Goal: Transaction & Acquisition: Purchase product/service

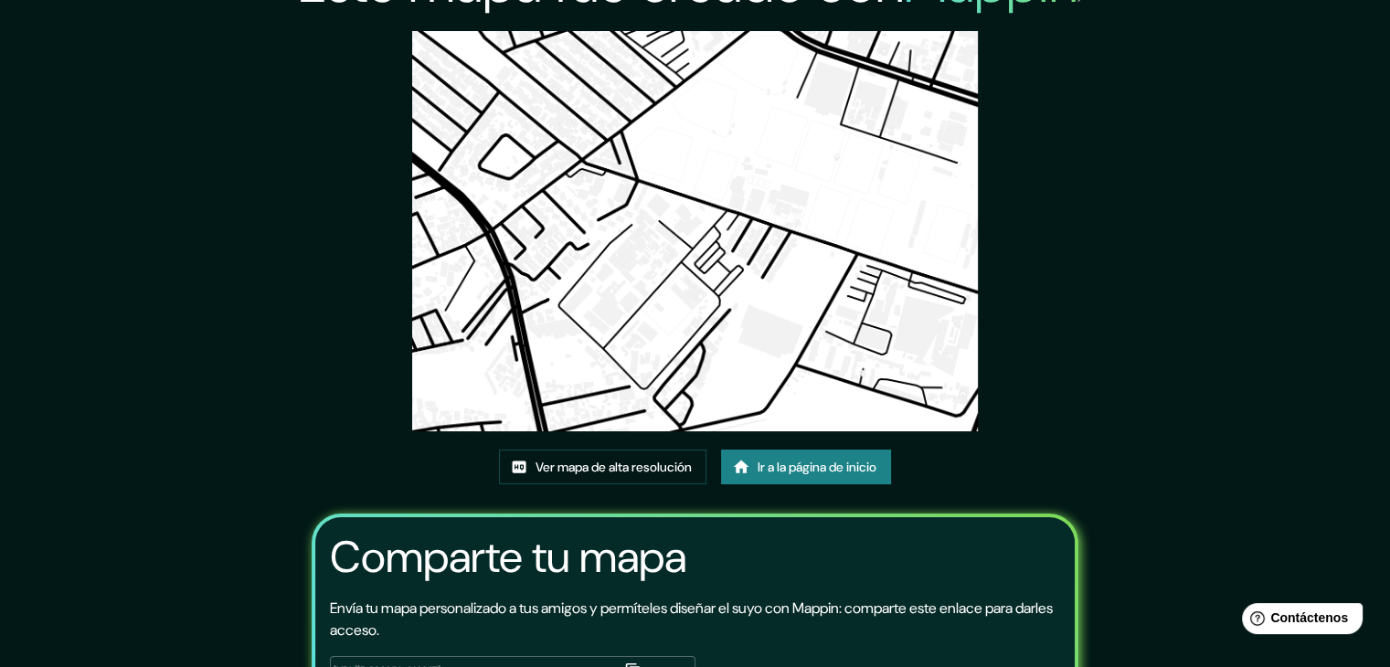
scroll to position [91, 0]
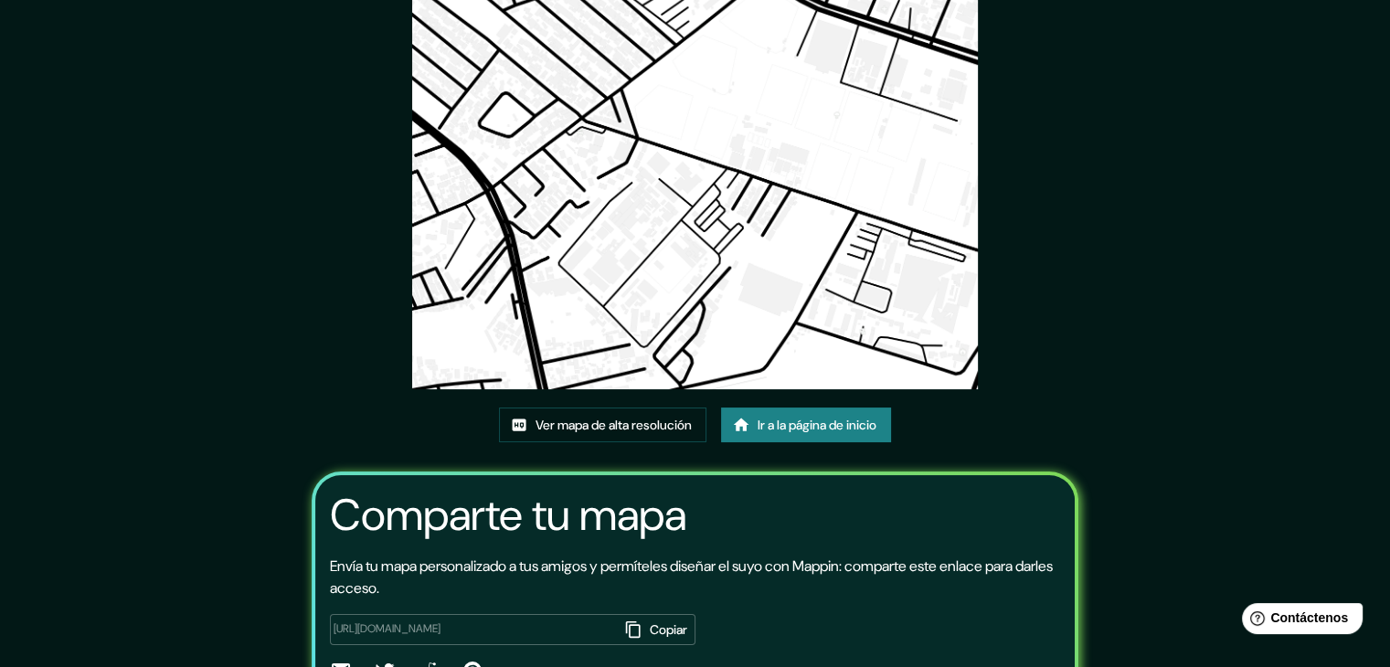
click at [863, 428] on font "Ir a la página de inicio" at bounding box center [816, 425] width 119 height 16
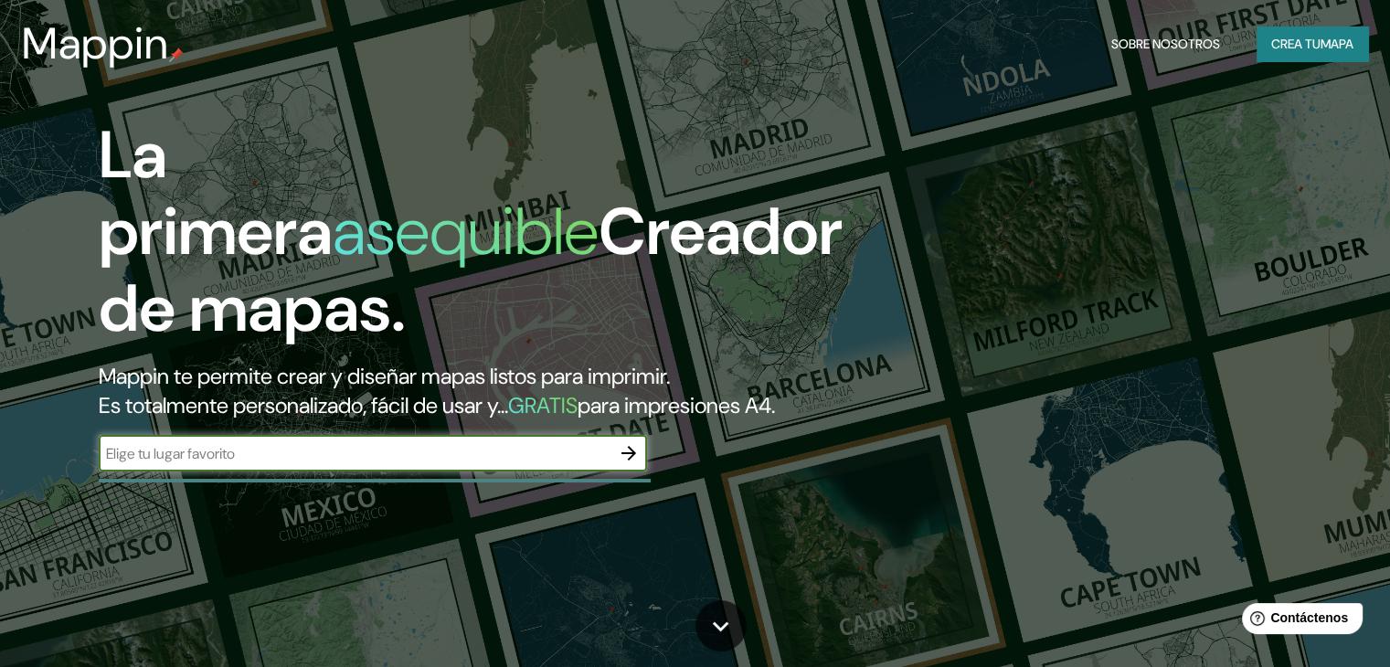
click at [636, 464] on icon "button" at bounding box center [629, 453] width 22 height 22
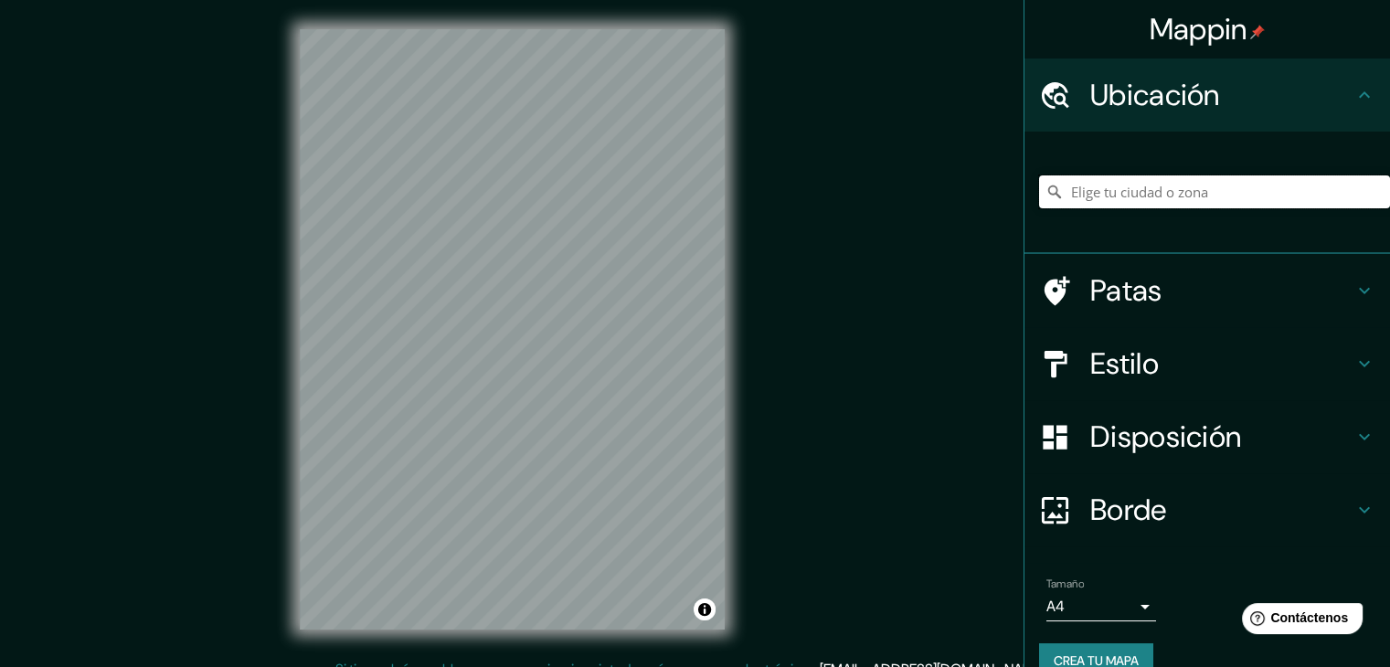
click at [1159, 189] on input "Elige tu ciudad o zona" at bounding box center [1214, 191] width 351 height 33
click at [1175, 193] on input "Elige tu ciudad o zona" at bounding box center [1214, 191] width 351 height 33
paste input "C. [STREET_ADDRESS]"
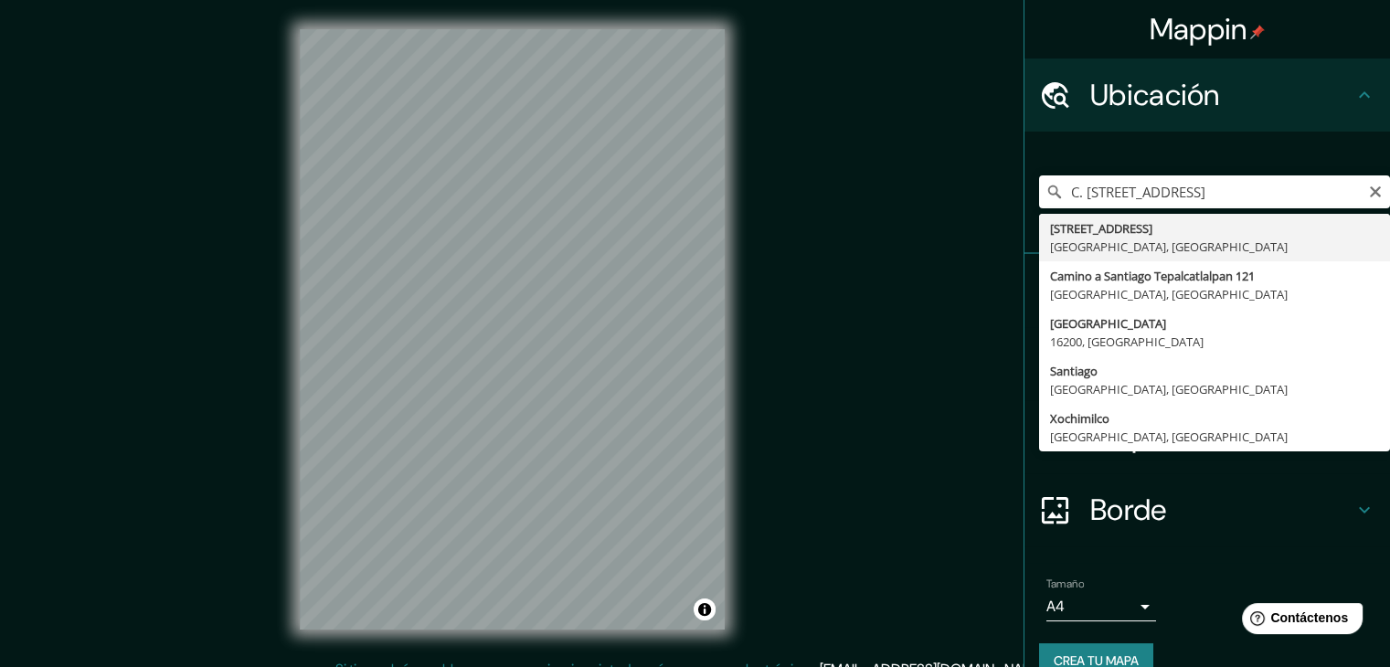
type input "[STREET_ADDRESS]"
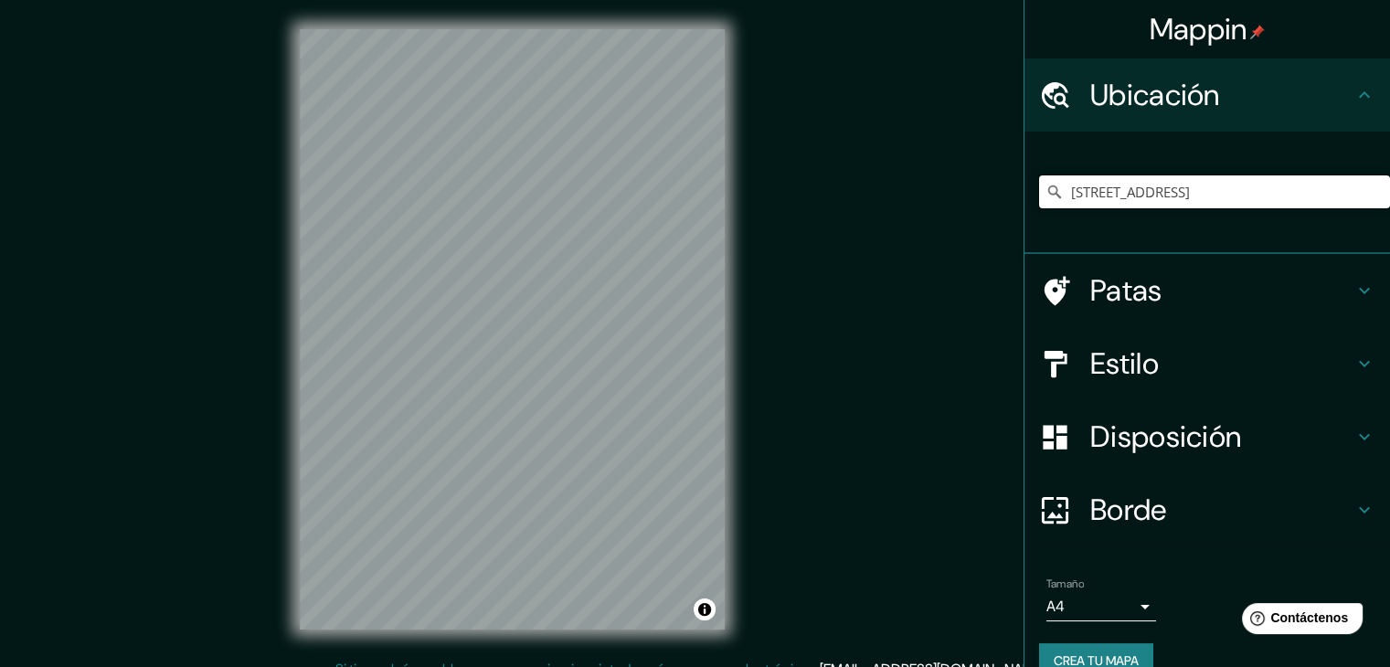
scroll to position [0, 0]
click at [1226, 345] on h4 "Estilo" at bounding box center [1221, 363] width 263 height 37
click at [1221, 345] on h4 "Estilo" at bounding box center [1221, 363] width 263 height 37
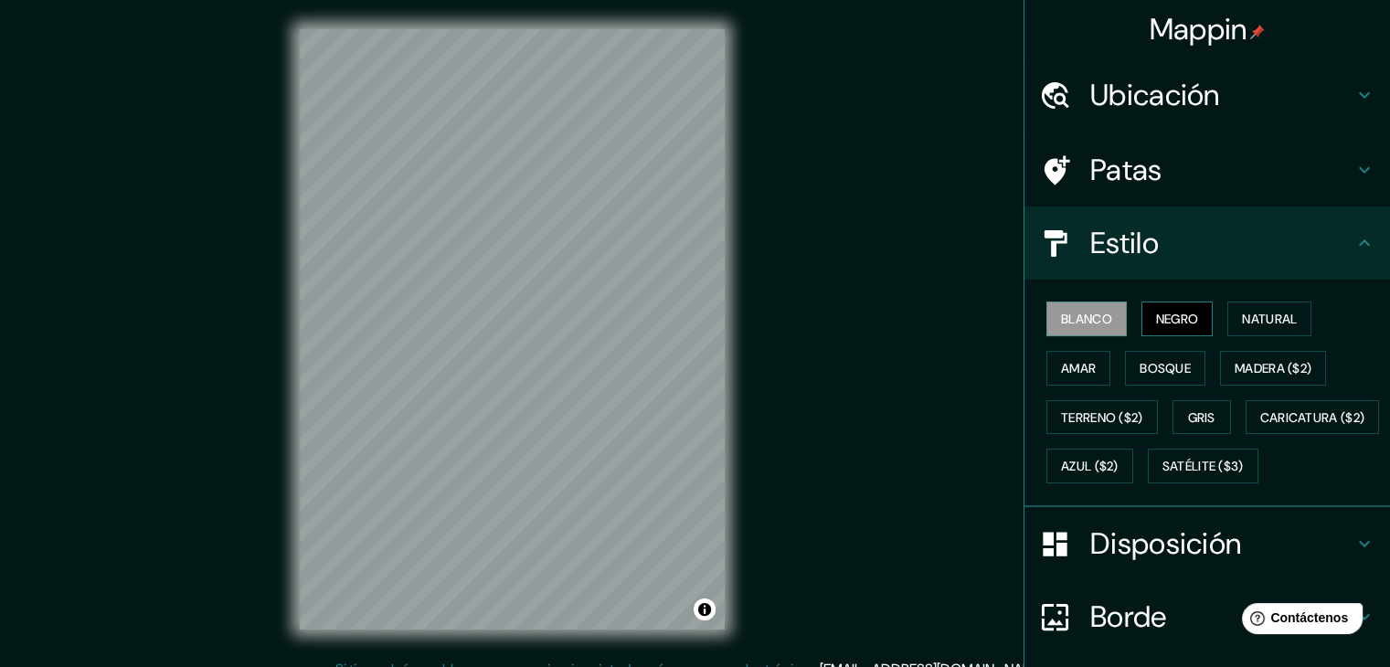
click at [1156, 326] on font "Negro" at bounding box center [1177, 319] width 43 height 24
click at [1089, 321] on font "Blanco" at bounding box center [1086, 319] width 51 height 16
click at [1164, 317] on font "Negro" at bounding box center [1177, 319] width 43 height 16
click at [1242, 312] on font "Natural" at bounding box center [1269, 319] width 55 height 16
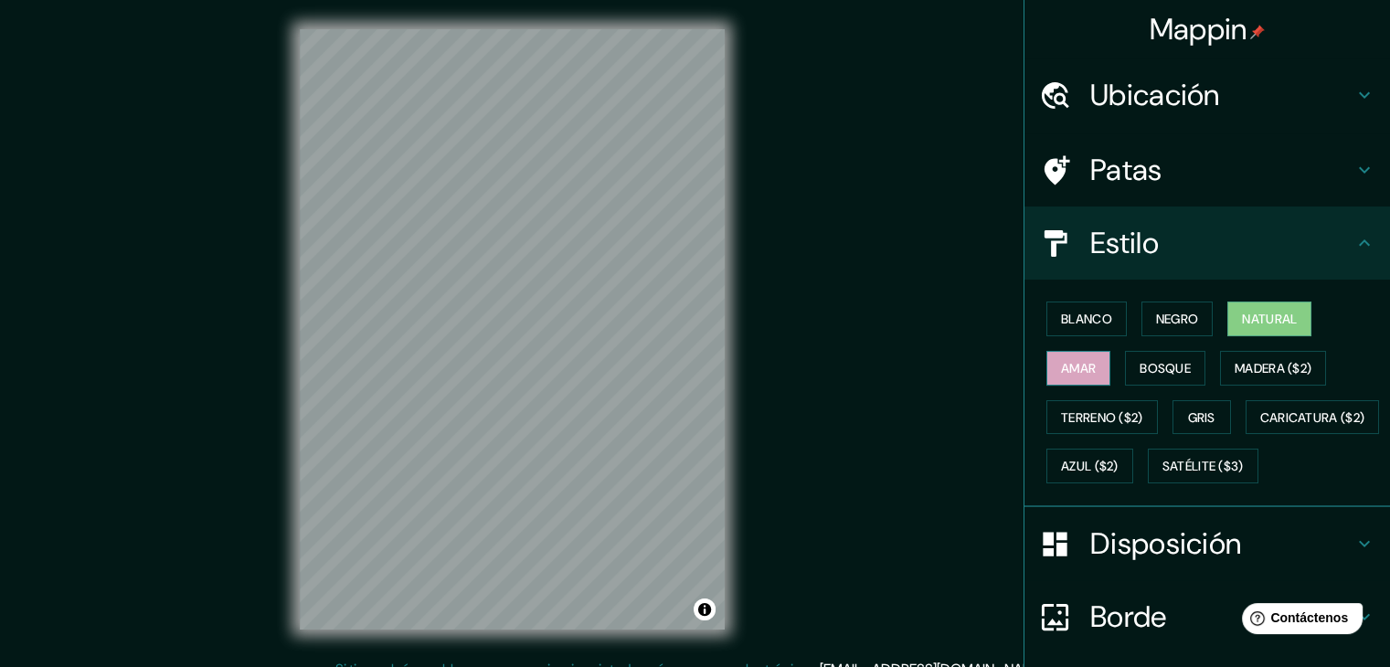
click at [1063, 380] on button "Amar" at bounding box center [1078, 368] width 64 height 35
click at [1169, 365] on font "Bosque" at bounding box center [1164, 368] width 51 height 16
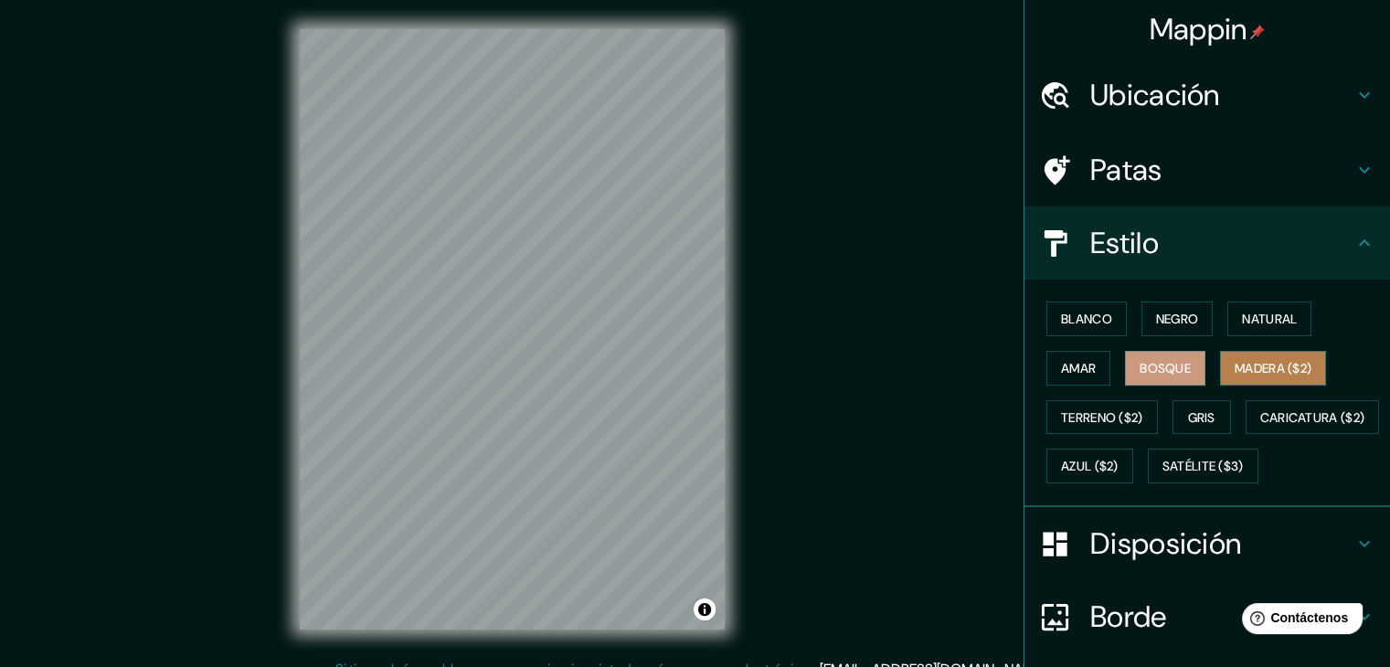
click at [1234, 363] on font "Madera ($2)" at bounding box center [1272, 368] width 77 height 16
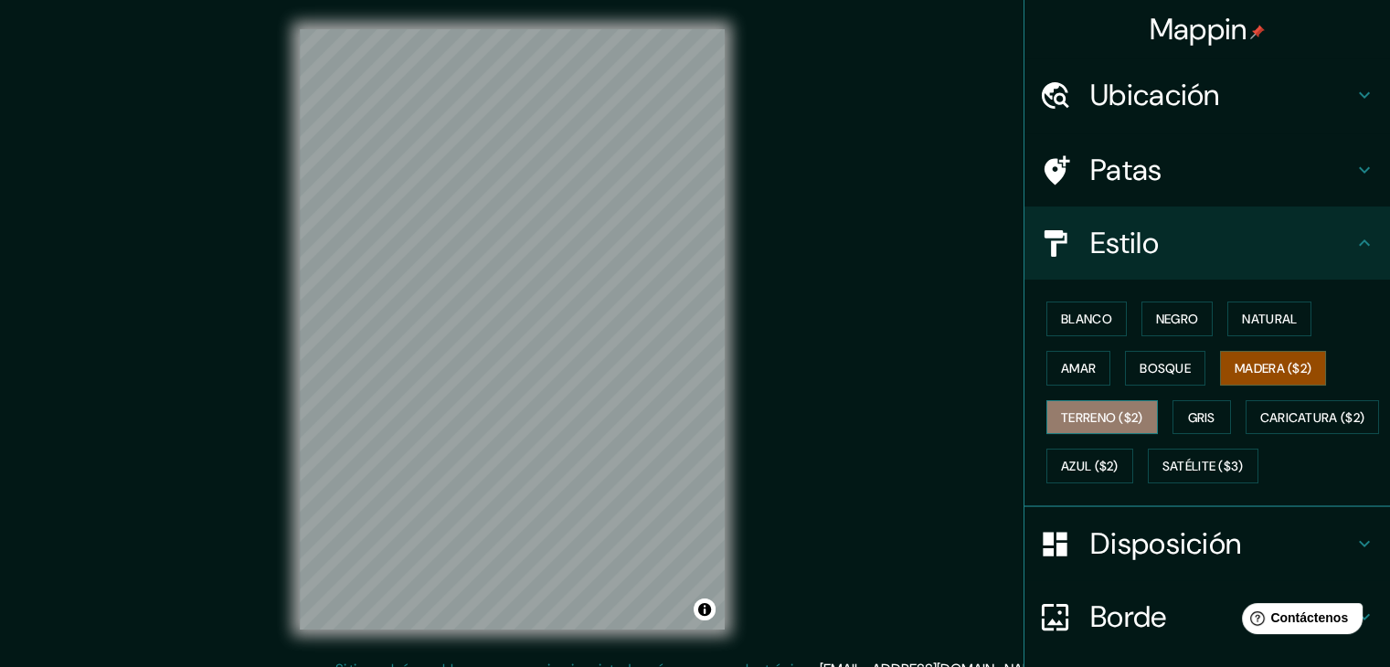
click at [1107, 416] on font "Terreno ($2)" at bounding box center [1102, 417] width 82 height 16
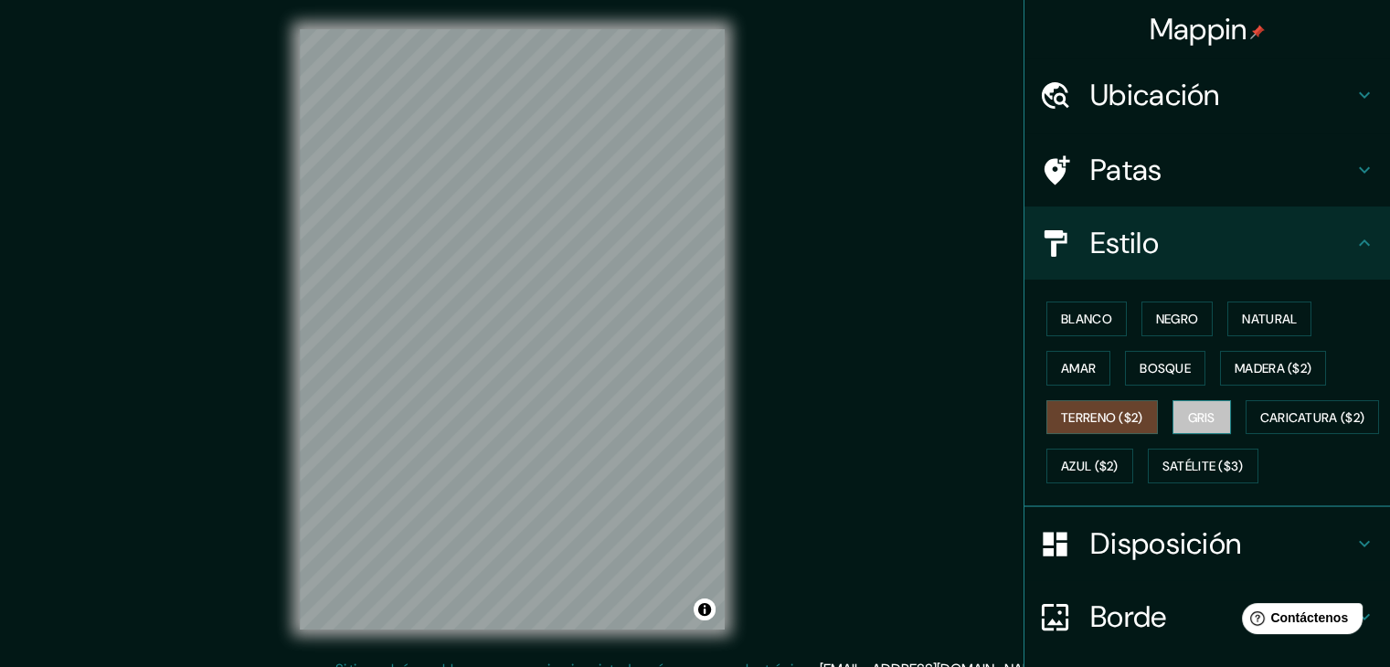
click at [1202, 409] on font "Gris" at bounding box center [1201, 417] width 27 height 16
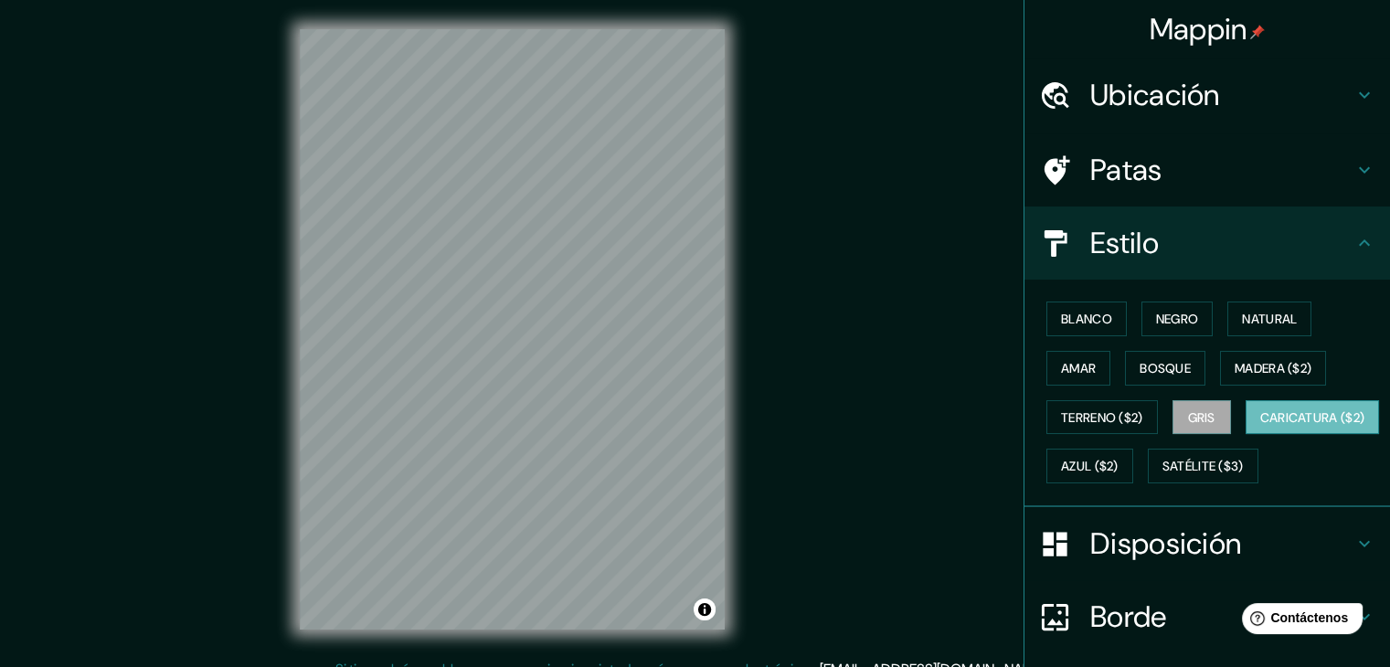
click at [1260, 426] on font "Caricatura ($2)" at bounding box center [1312, 417] width 105 height 16
click at [1118, 469] on font "Azul ($2)" at bounding box center [1090, 467] width 58 height 16
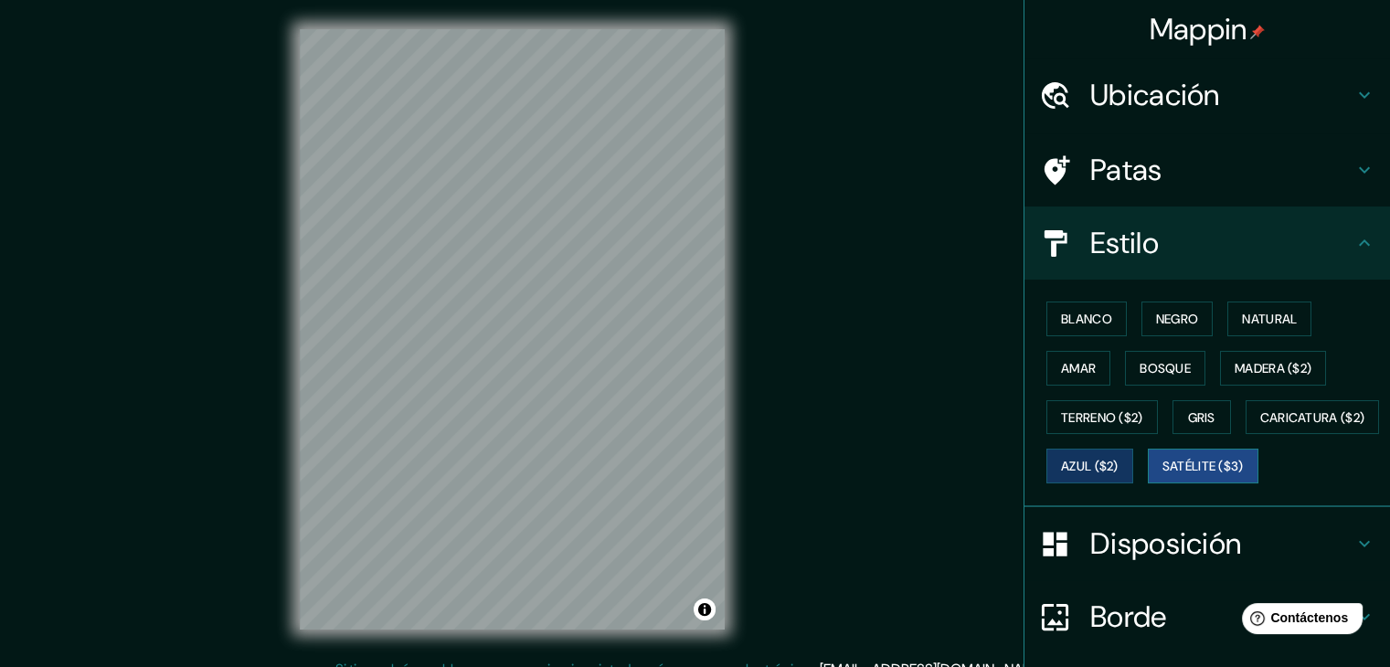
click at [1162, 475] on font "Satélite ($3)" at bounding box center [1202, 467] width 81 height 16
click at [1133, 452] on button "Azul ($2)" at bounding box center [1089, 466] width 87 height 35
click at [1234, 365] on font "Madera ($2)" at bounding box center [1272, 368] width 77 height 16
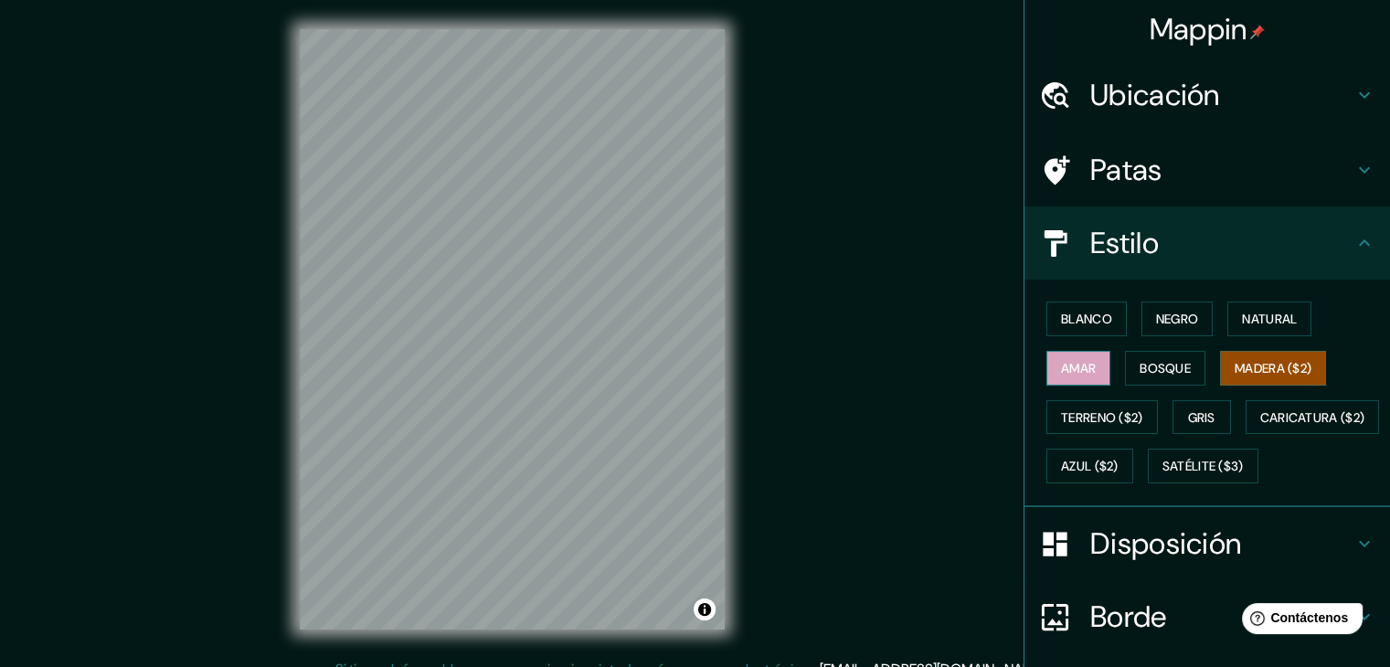
click at [1084, 368] on button "Amar" at bounding box center [1078, 368] width 64 height 35
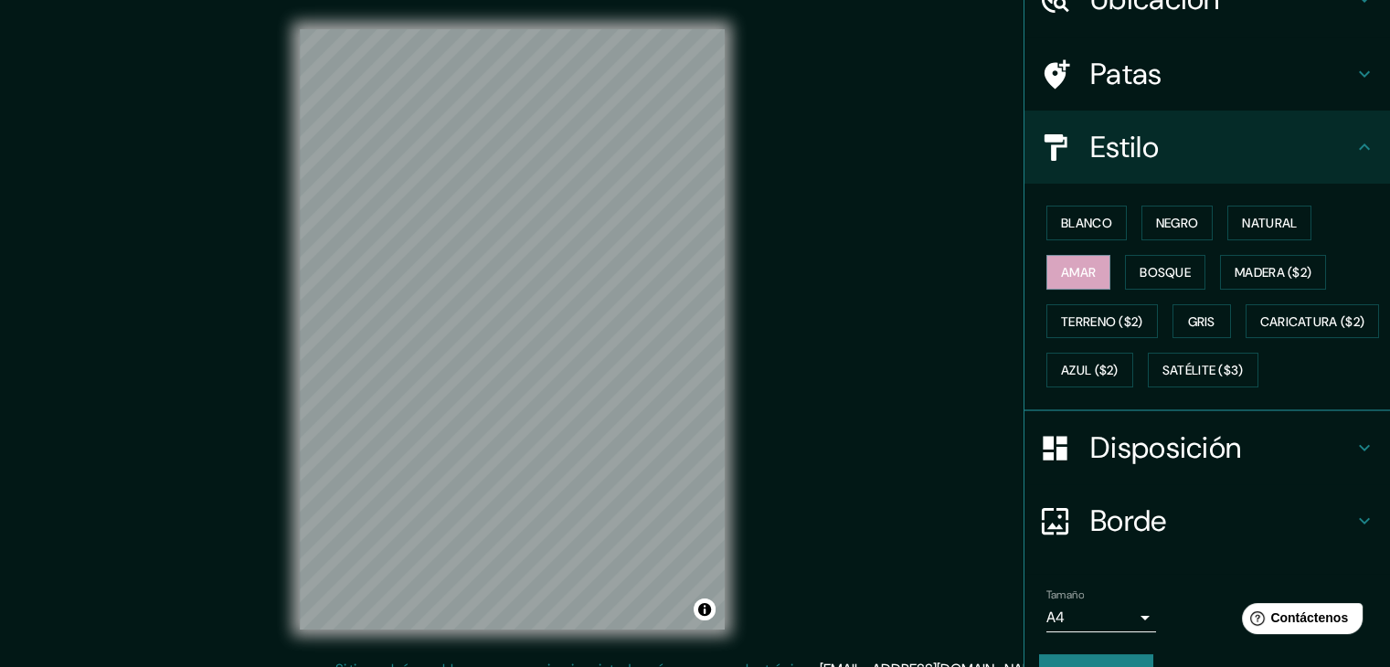
scroll to position [185, 0]
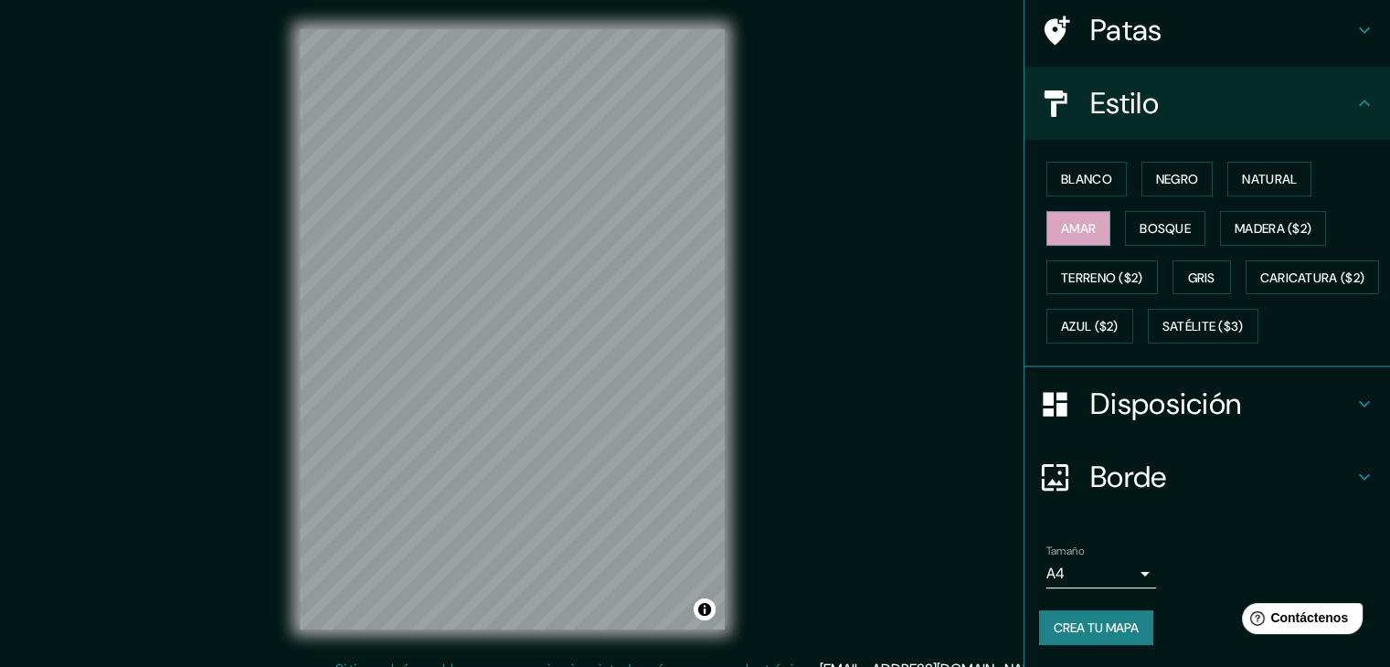
click at [1201, 412] on font "Disposición" at bounding box center [1165, 404] width 151 height 38
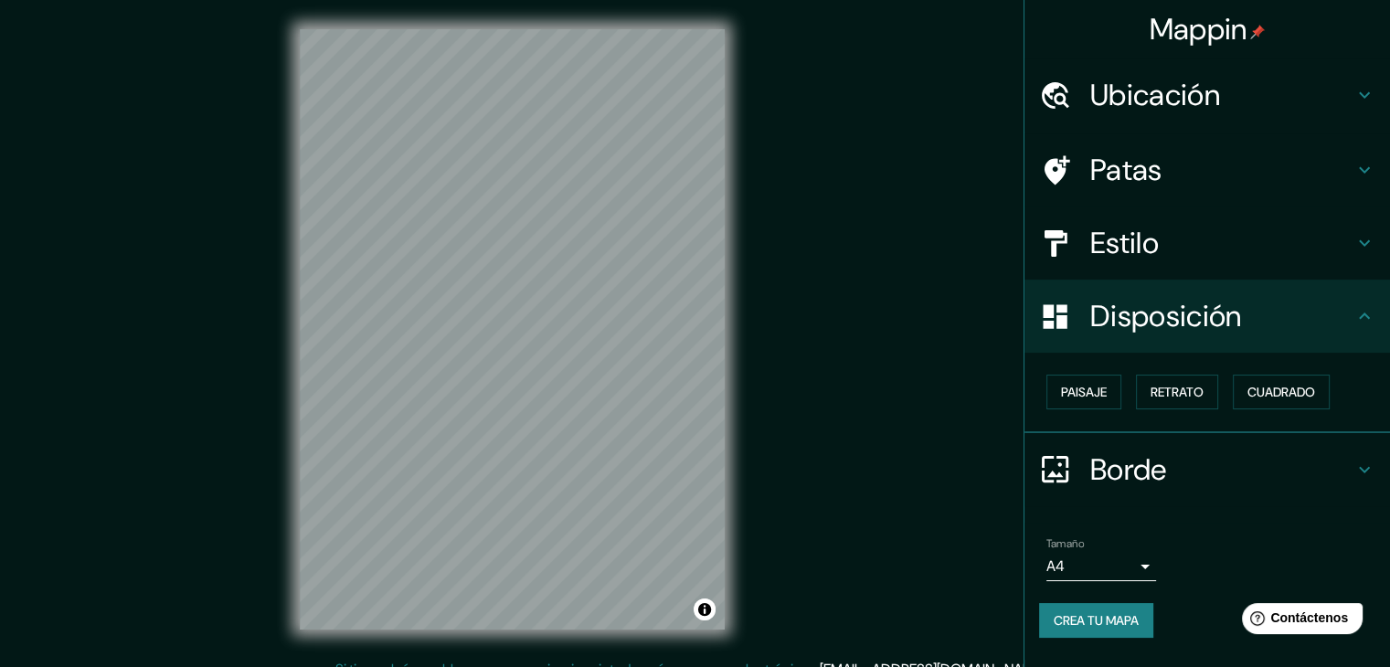
scroll to position [0, 0]
click at [1111, 394] on button "Paisaje" at bounding box center [1083, 392] width 75 height 35
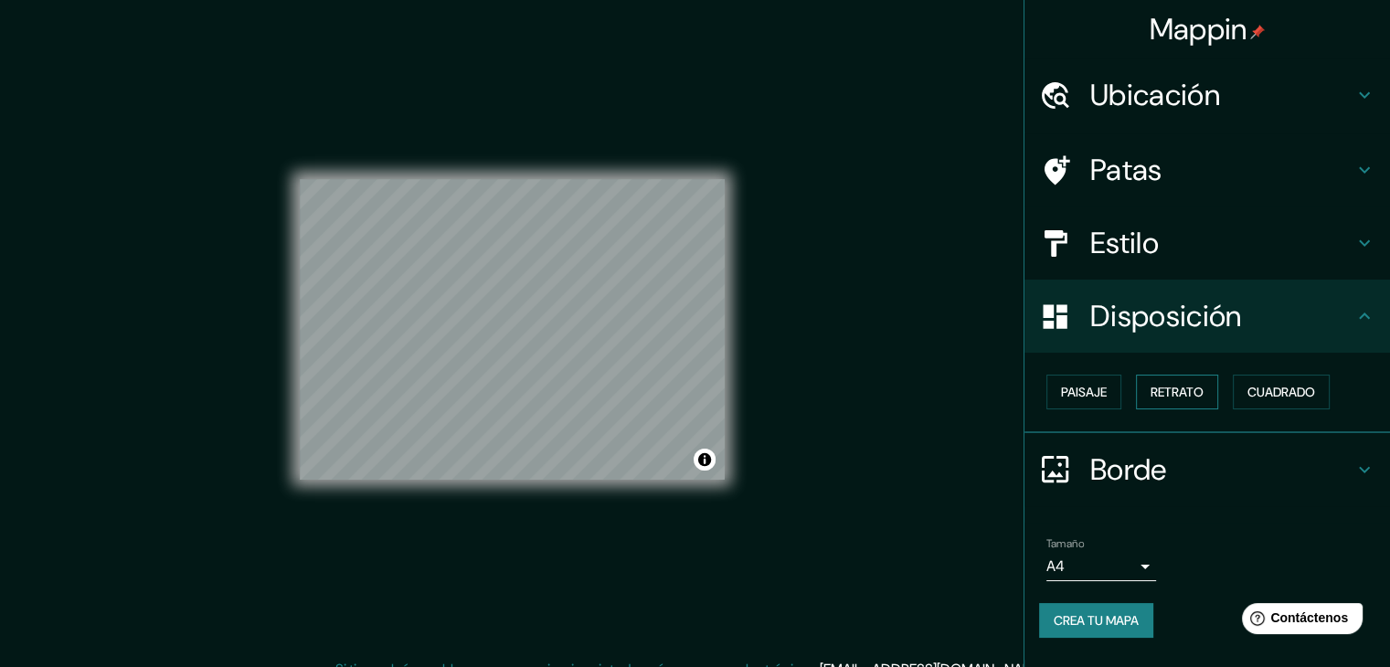
click at [1169, 397] on font "Retrato" at bounding box center [1176, 392] width 53 height 16
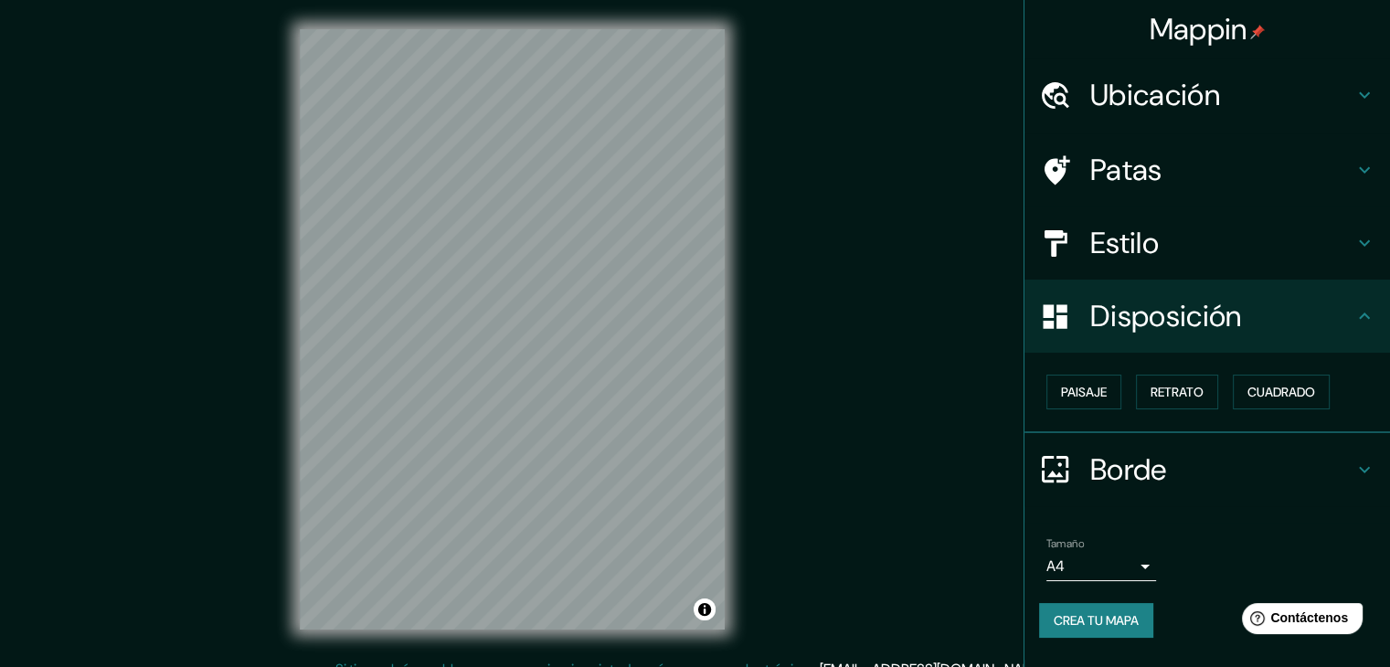
click at [1232, 393] on div "Paisaje Retrato Cuadrado" at bounding box center [1214, 391] width 351 height 49
click at [1257, 393] on font "Cuadrado" at bounding box center [1281, 392] width 68 height 16
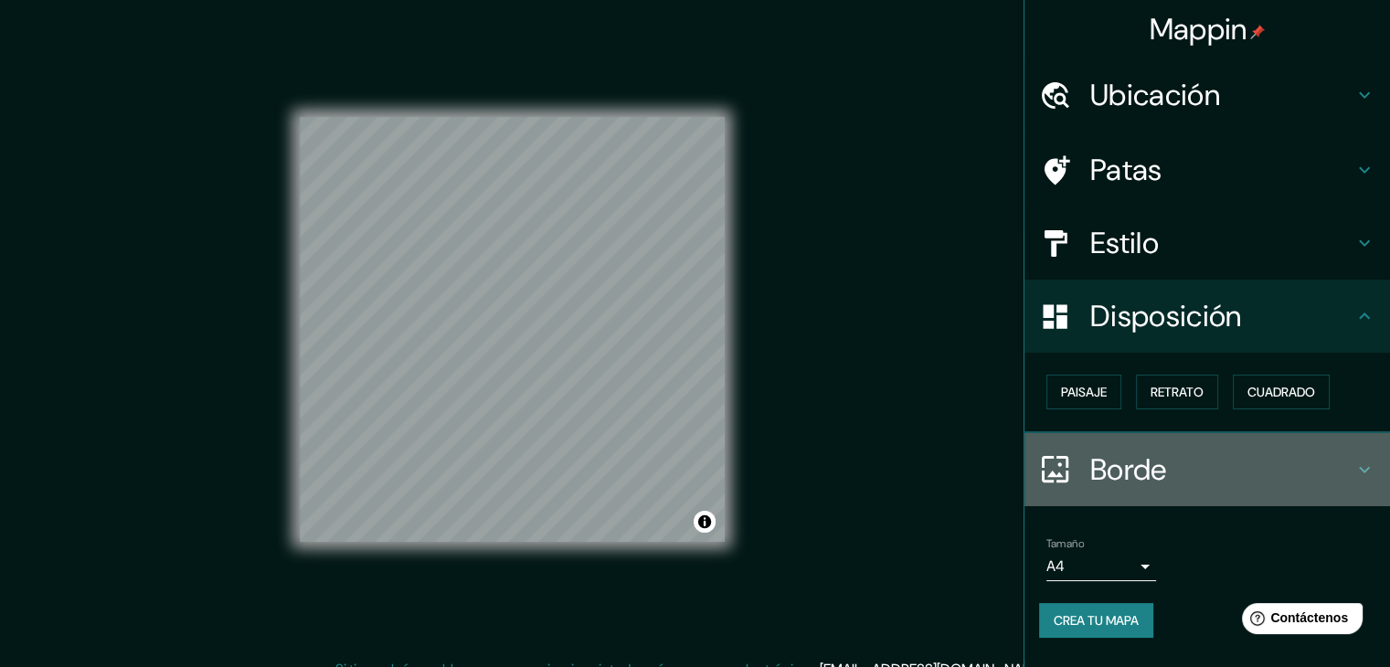
click at [1261, 494] on div "Borde" at bounding box center [1206, 469] width 365 height 73
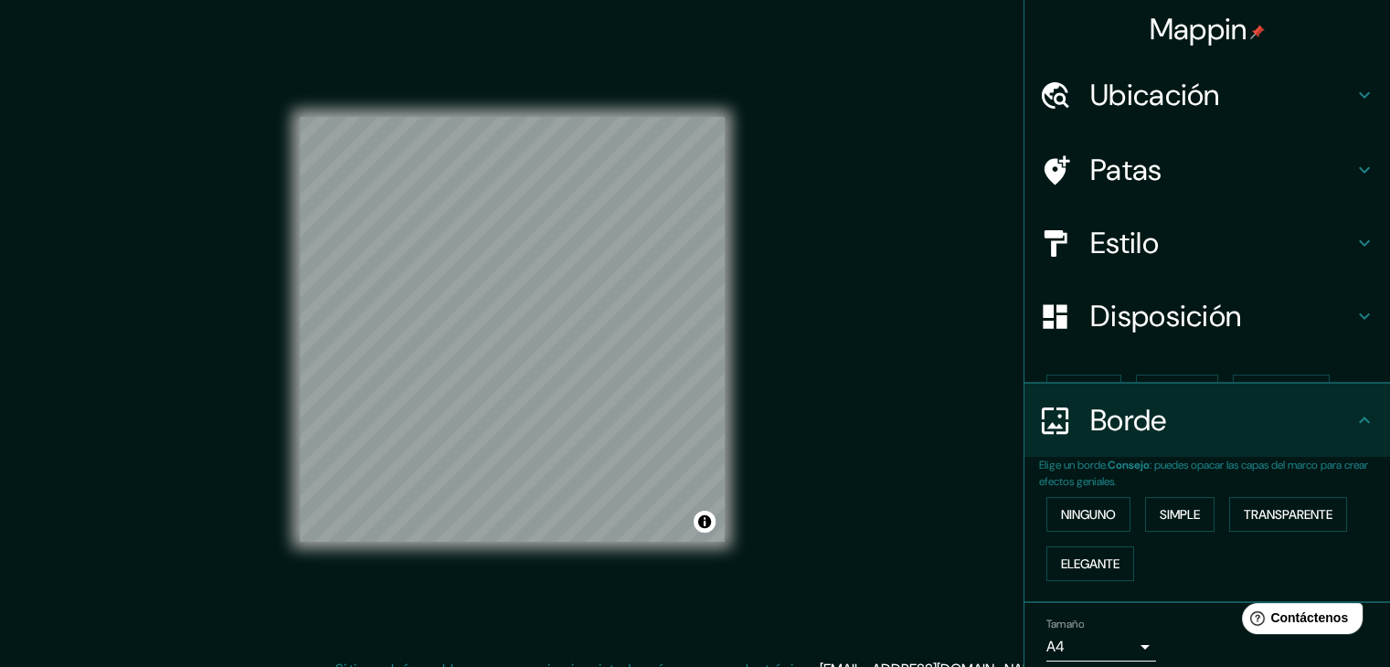
click at [1220, 464] on font ": puedes opacar las capas del marco para crear efectos geniales." at bounding box center [1203, 473] width 329 height 31
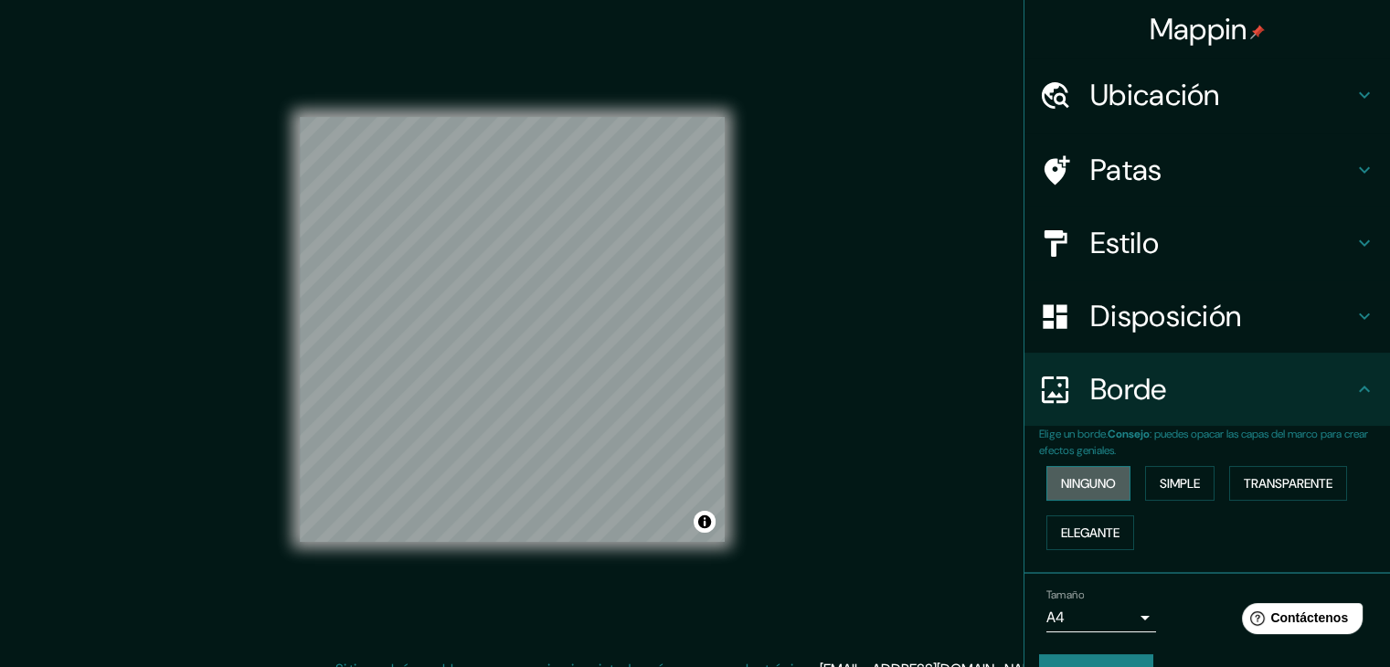
click at [1113, 471] on button "Ninguno" at bounding box center [1088, 483] width 84 height 35
click at [1163, 491] on font "Simple" at bounding box center [1179, 483] width 40 height 16
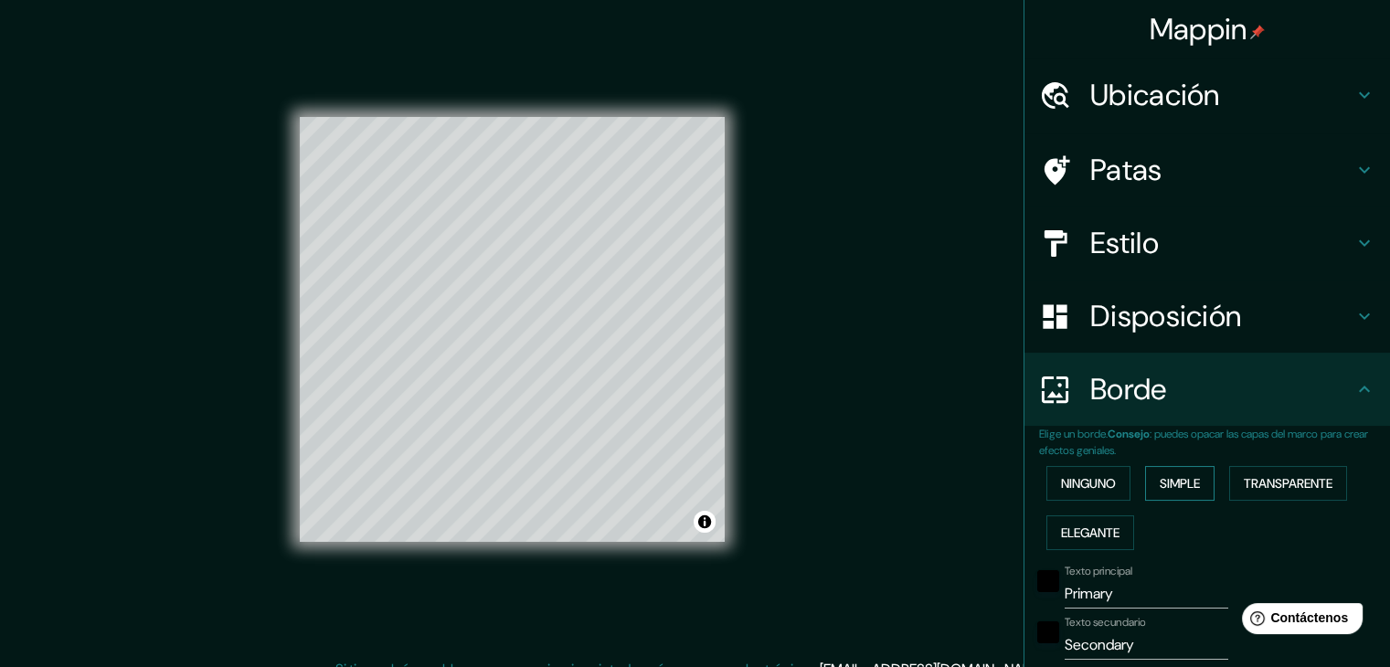
click at [1179, 486] on font "Simple" at bounding box center [1179, 483] width 40 height 16
type input "37"
click at [1089, 593] on input "Primary" at bounding box center [1146, 593] width 164 height 29
drag, startPoint x: 1122, startPoint y: 590, endPoint x: 1031, endPoint y: 595, distance: 91.5
click at [1031, 595] on div "Texto principal Primary" at bounding box center [1181, 587] width 300 height 44
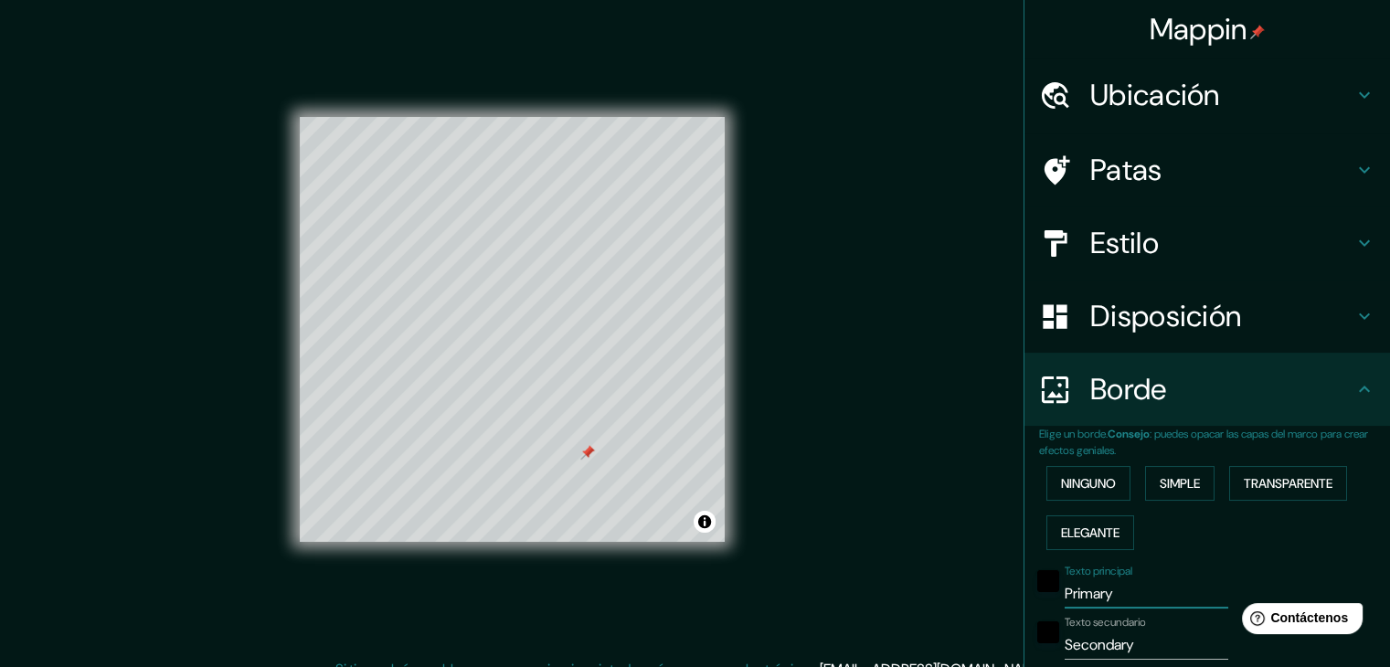
type input "x"
type input "37"
type input "xo"
type input "37"
type input "xoc"
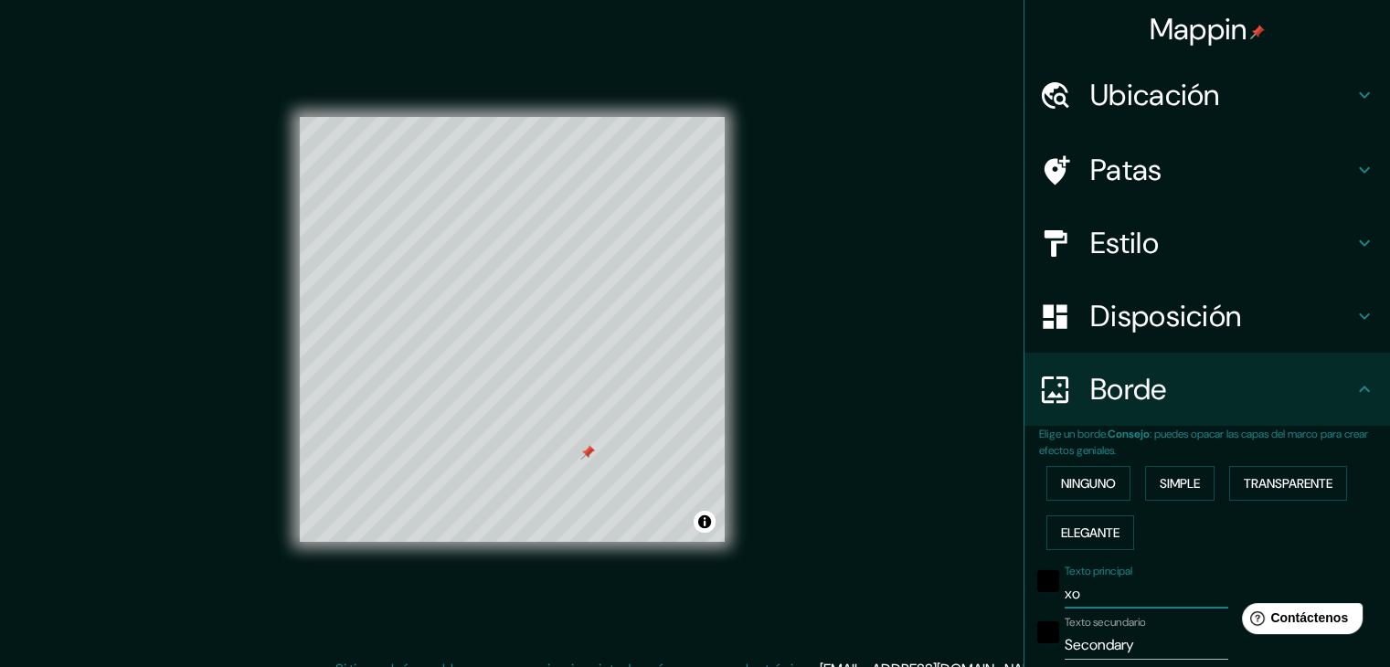
type input "37"
type input "xoch"
type input "37"
type input "xochi"
type input "37"
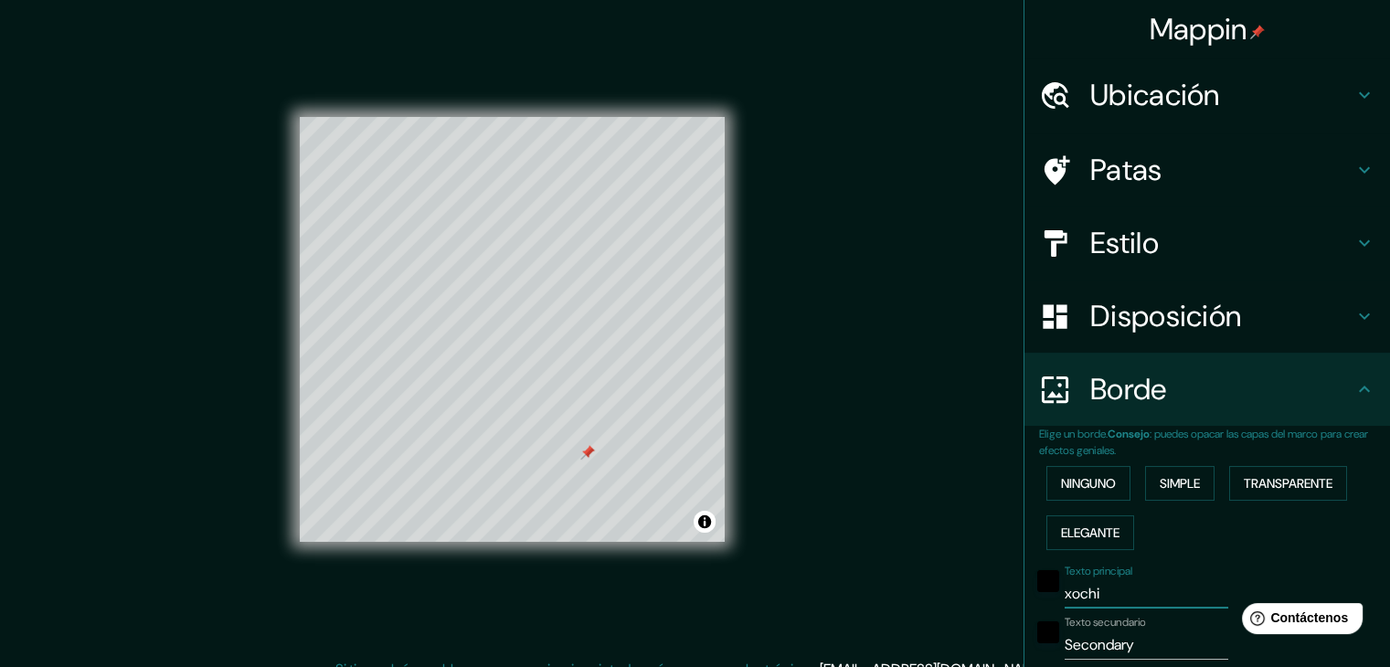
type input "xochii"
type input "37"
type input "xochi"
type input "37"
type input "xochim"
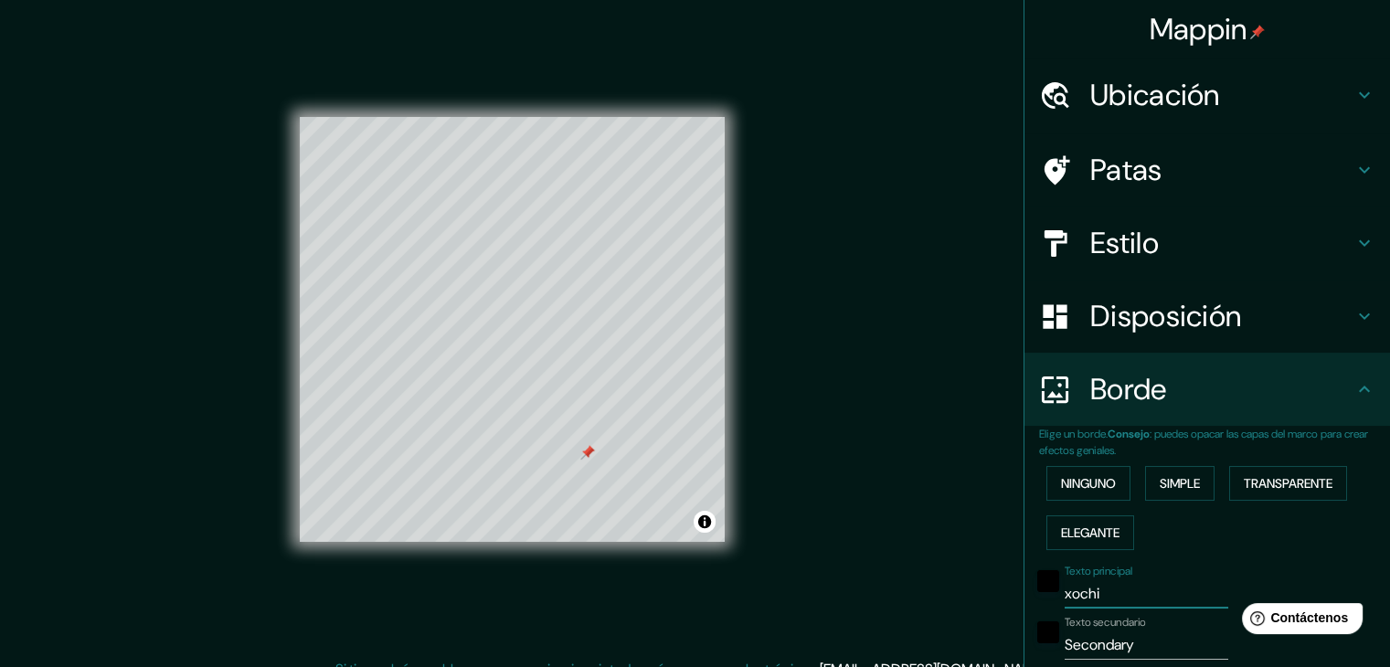
type input "37"
type input "xochimi"
type input "37"
type input "xochimil"
type input "37"
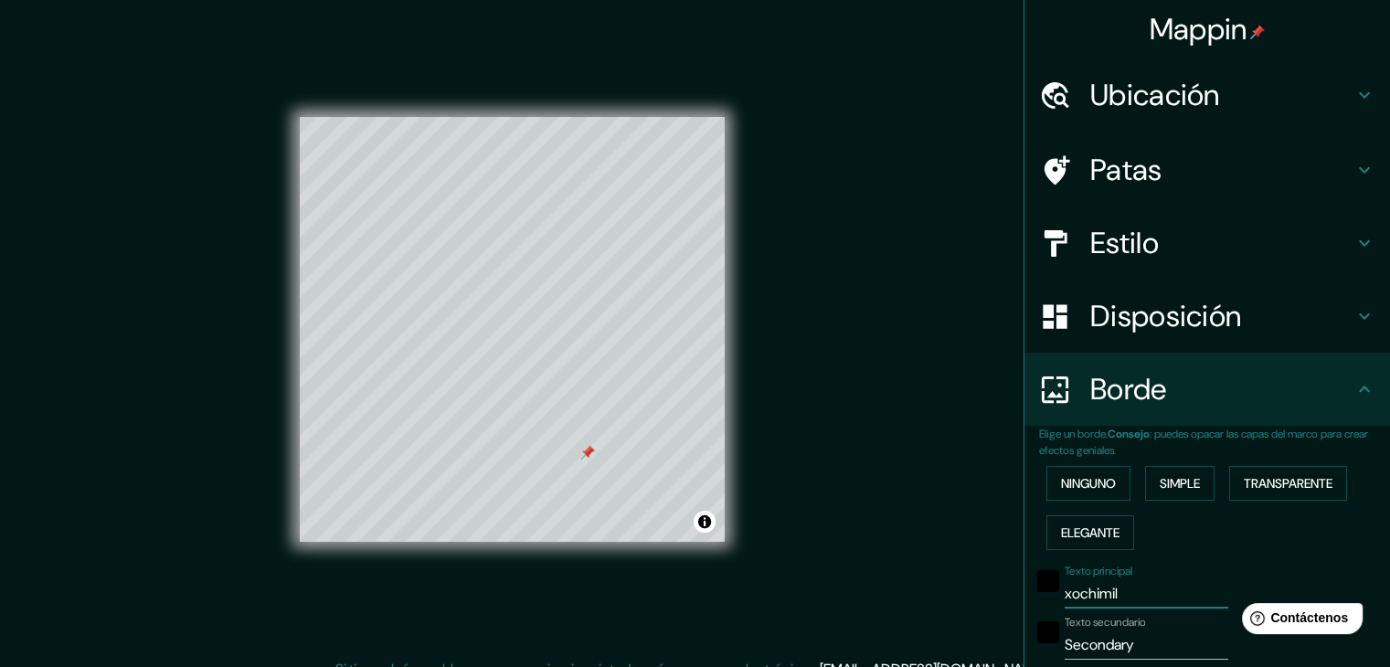
type input "xochimilc"
type input "37"
type input "xochimilco"
type input "37"
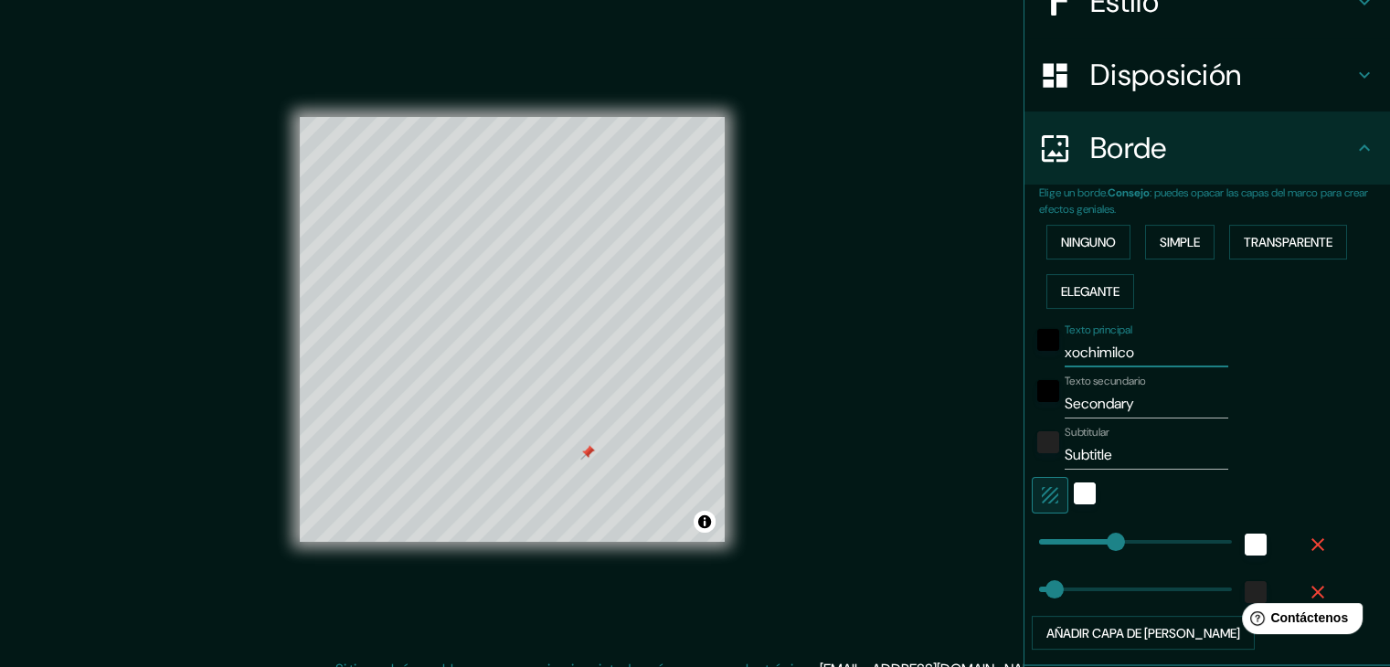
scroll to position [274, 0]
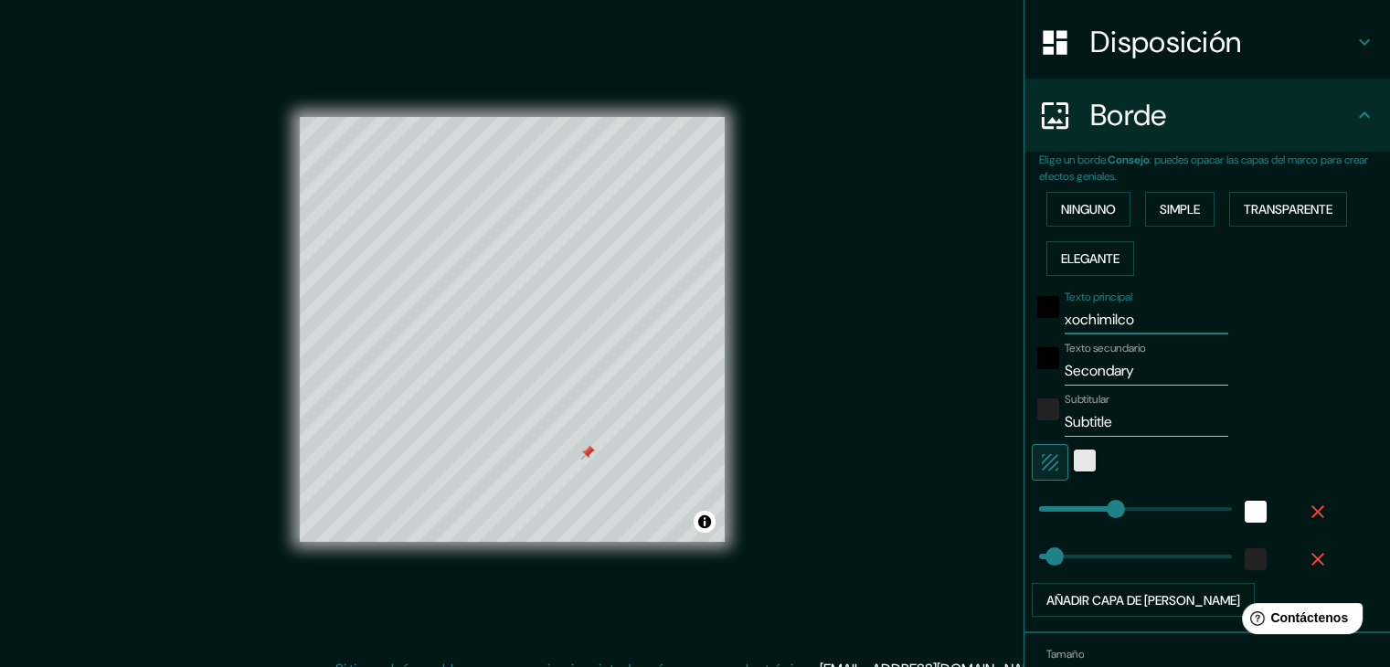
type input "xochimilco"
click at [1074, 464] on div "blanco" at bounding box center [1085, 461] width 22 height 22
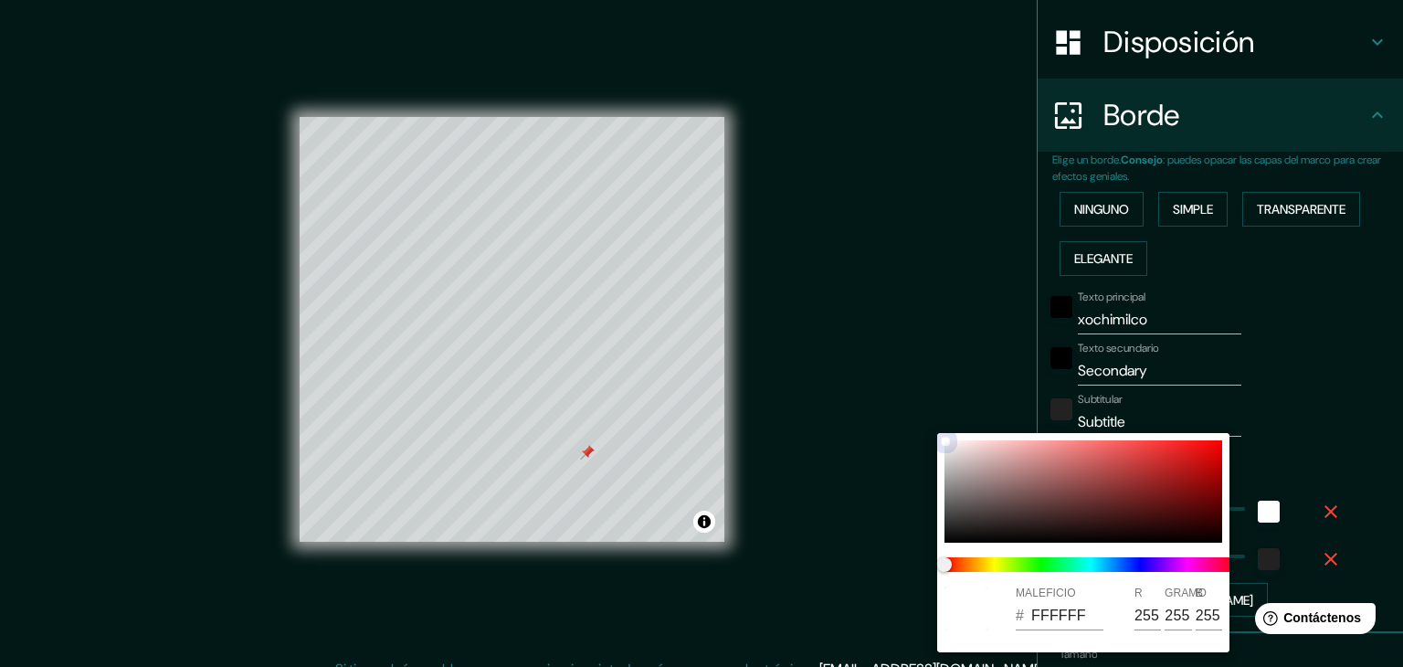
type input "37"
type input "352B2B"
type input "53"
type input "43"
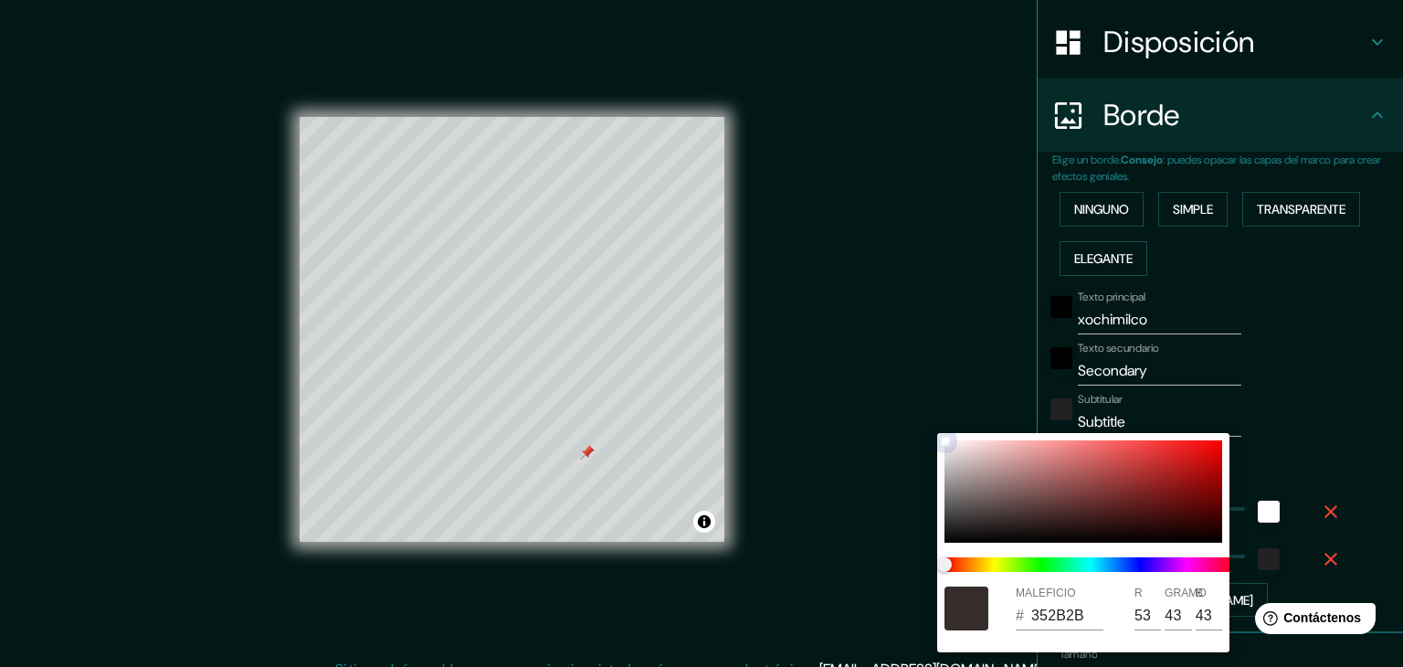
drag, startPoint x: 995, startPoint y: 521, endPoint x: 1010, endPoint y: 494, distance: 30.7
click at [1005, 509] on div at bounding box center [1084, 491] width 278 height 102
type input "37"
type input "534141"
type input "83"
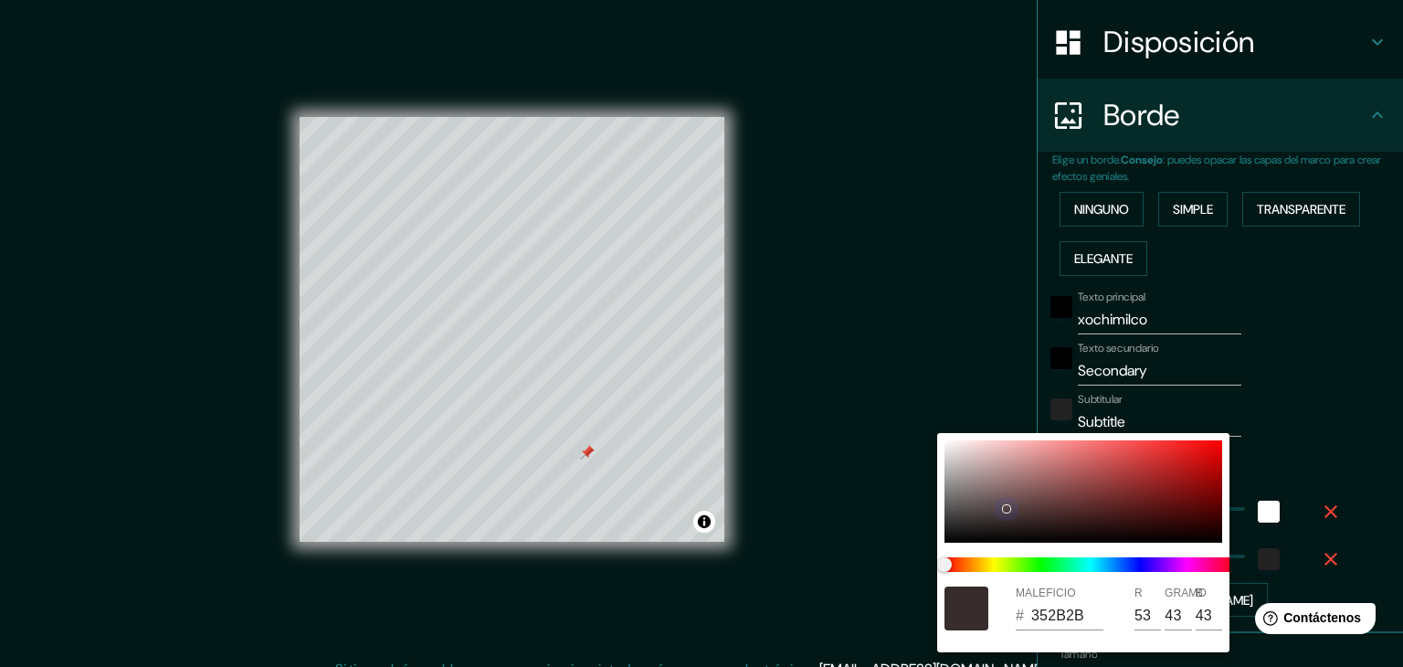
type input "65"
type input "37"
type input "252020"
type input "37"
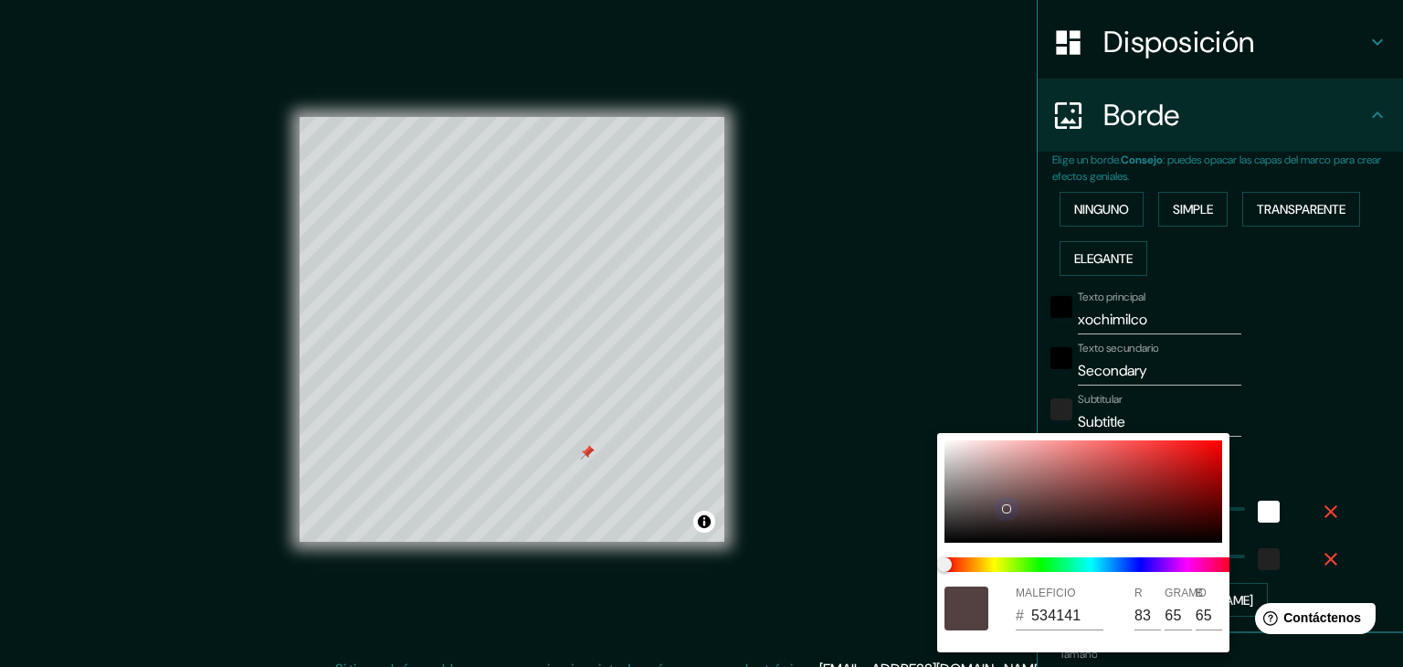
type input "32"
drag, startPoint x: 1010, startPoint y: 494, endPoint x: 1177, endPoint y: 529, distance: 169.9
click at [1157, 555] on div "MALEFICIO # 252020 R 37 GRAMO 32 B 32" at bounding box center [1083, 542] width 292 height 219
click at [1252, 456] on div at bounding box center [701, 333] width 1403 height 667
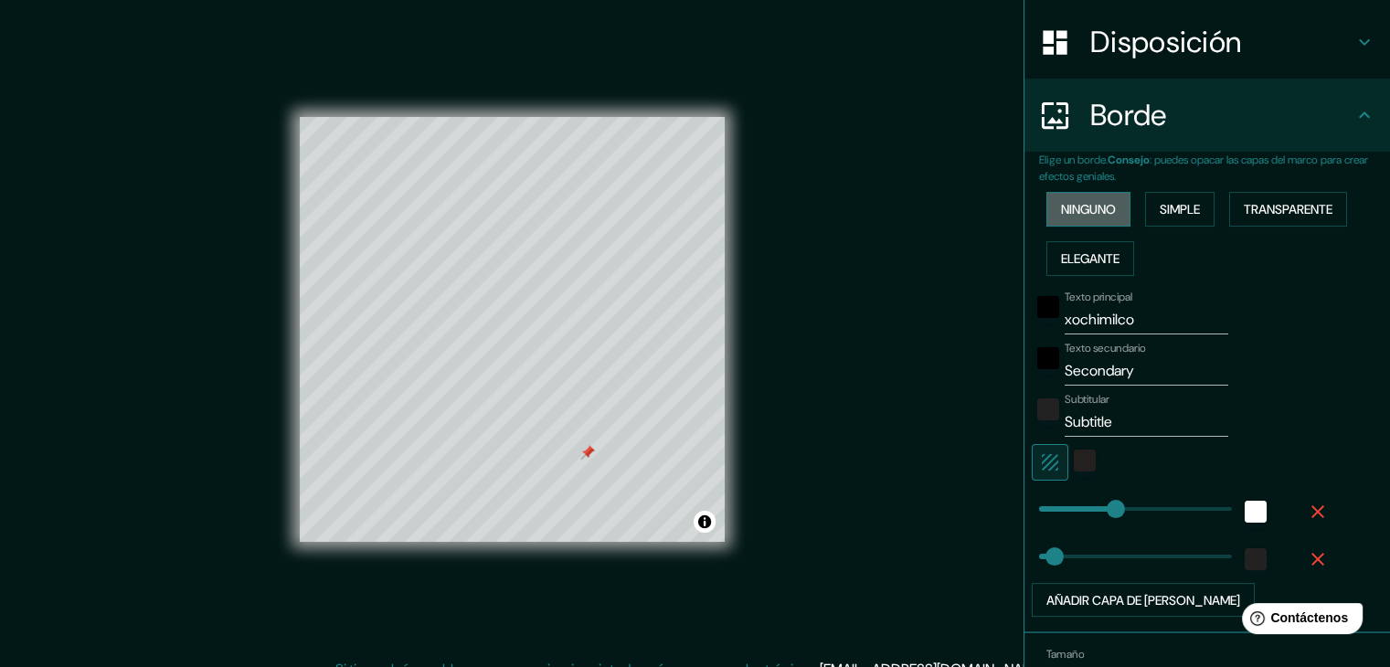
click at [1081, 211] on font "Ninguno" at bounding box center [1088, 209] width 55 height 16
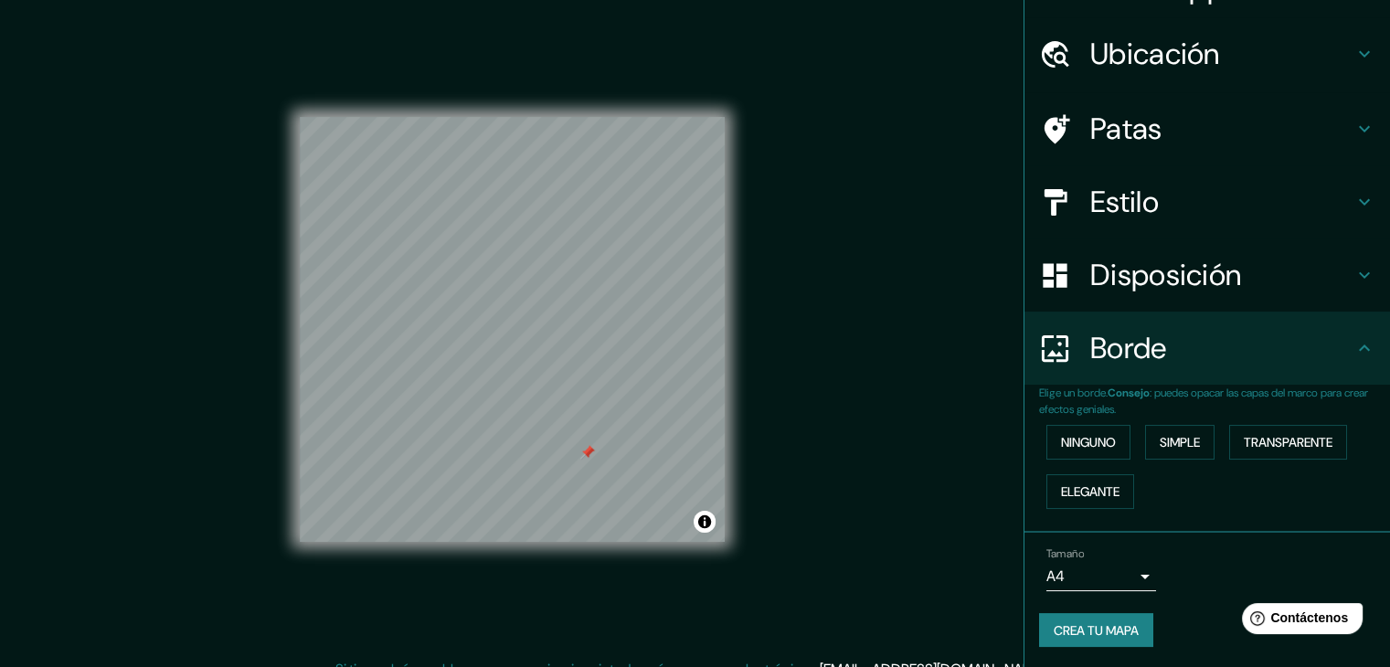
scroll to position [0, 0]
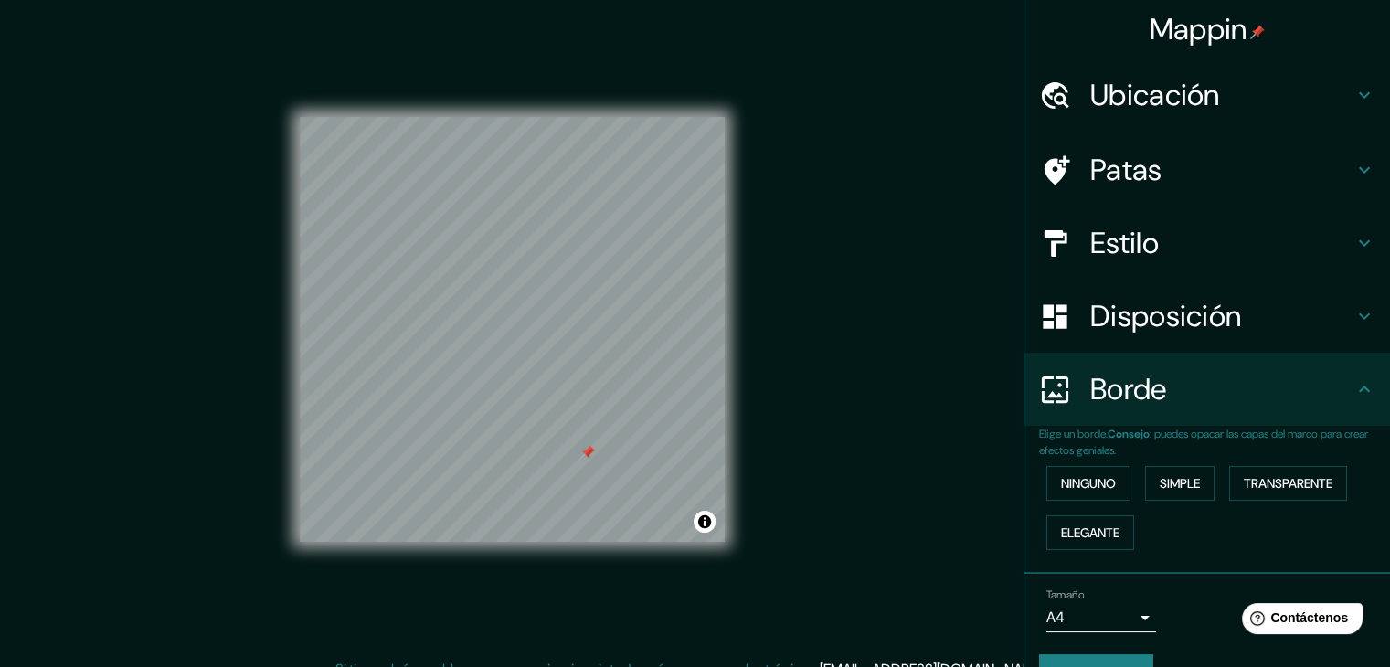
click at [1141, 243] on font "Estilo" at bounding box center [1124, 243] width 69 height 38
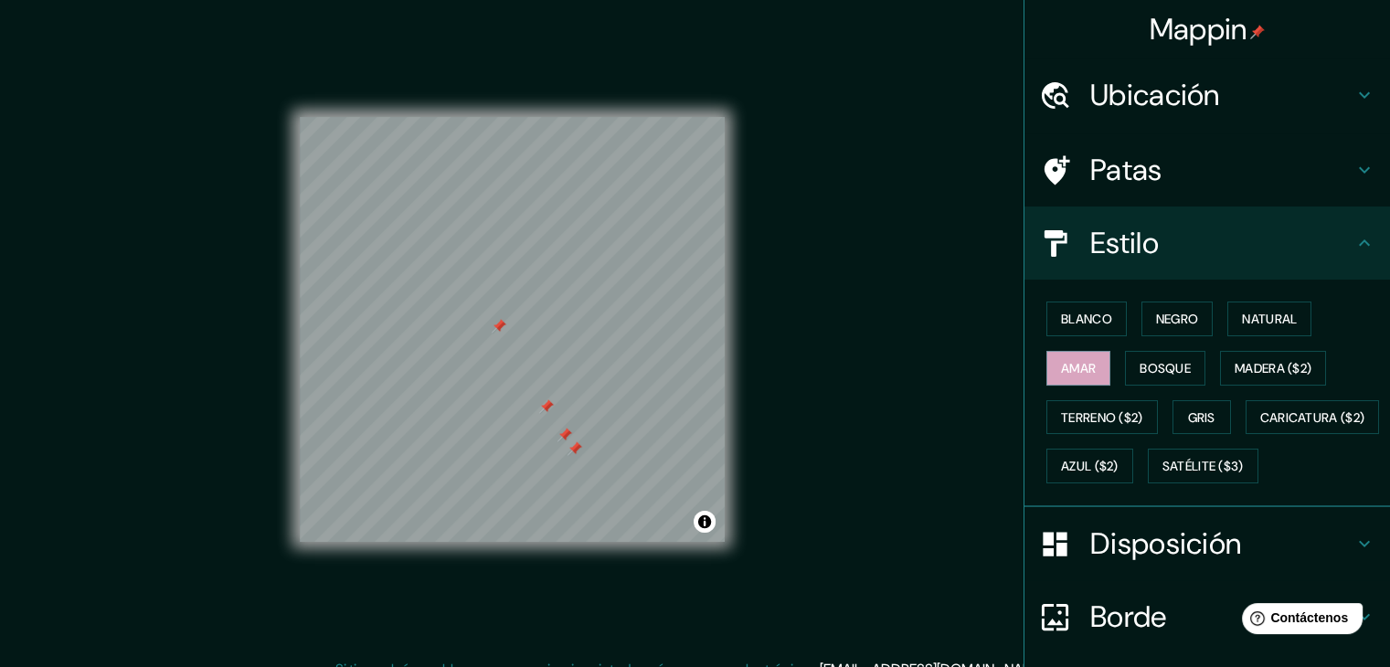
click at [547, 405] on div at bounding box center [546, 406] width 15 height 15
click at [564, 433] on div at bounding box center [564, 435] width 15 height 15
click at [577, 448] on div at bounding box center [574, 448] width 15 height 15
click at [498, 326] on div at bounding box center [499, 326] width 15 height 15
click at [1141, 319] on button "Negro" at bounding box center [1177, 319] width 72 height 35
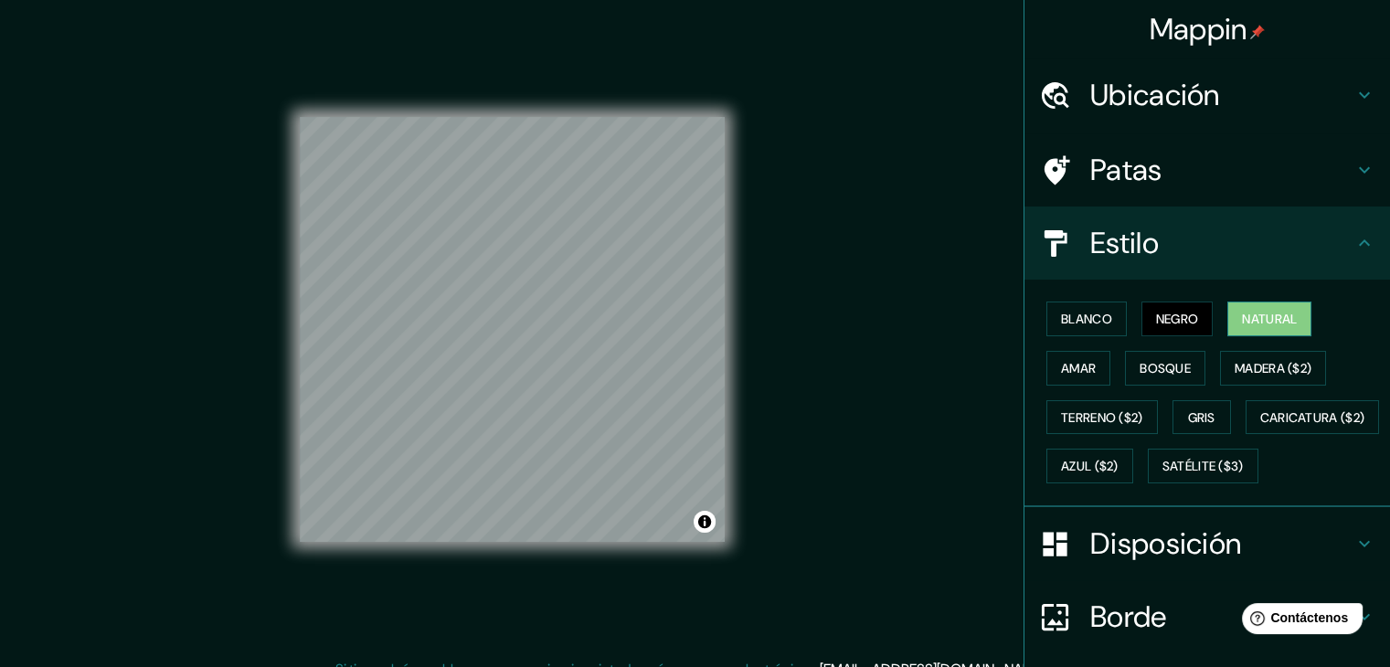
click at [1242, 326] on font "Natural" at bounding box center [1269, 319] width 55 height 16
click at [1082, 367] on font "Amar" at bounding box center [1078, 368] width 35 height 16
